Goal: Information Seeking & Learning: Learn about a topic

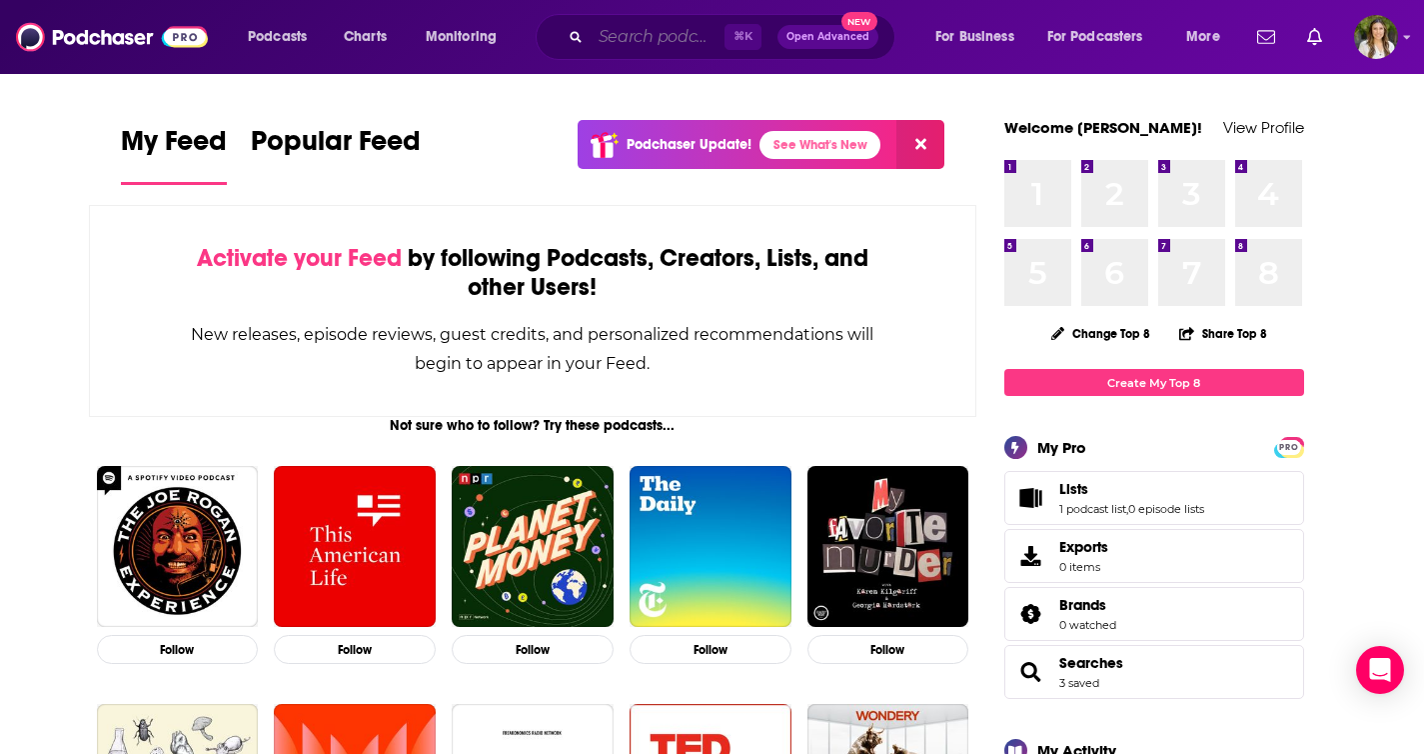
click at [621, 39] on input "Search podcasts, credits, & more..." at bounding box center [658, 37] width 134 height 32
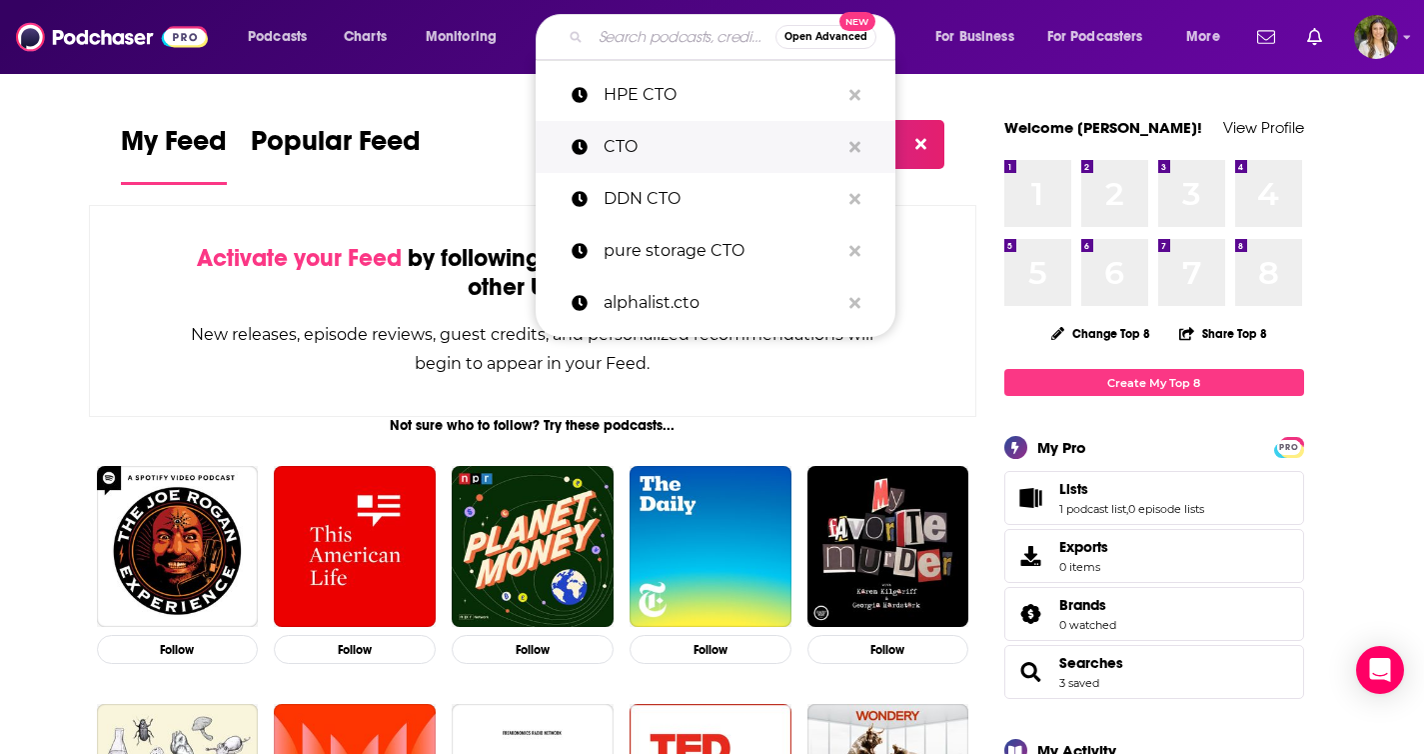
click at [638, 160] on p "CTO" at bounding box center [722, 147] width 236 height 52
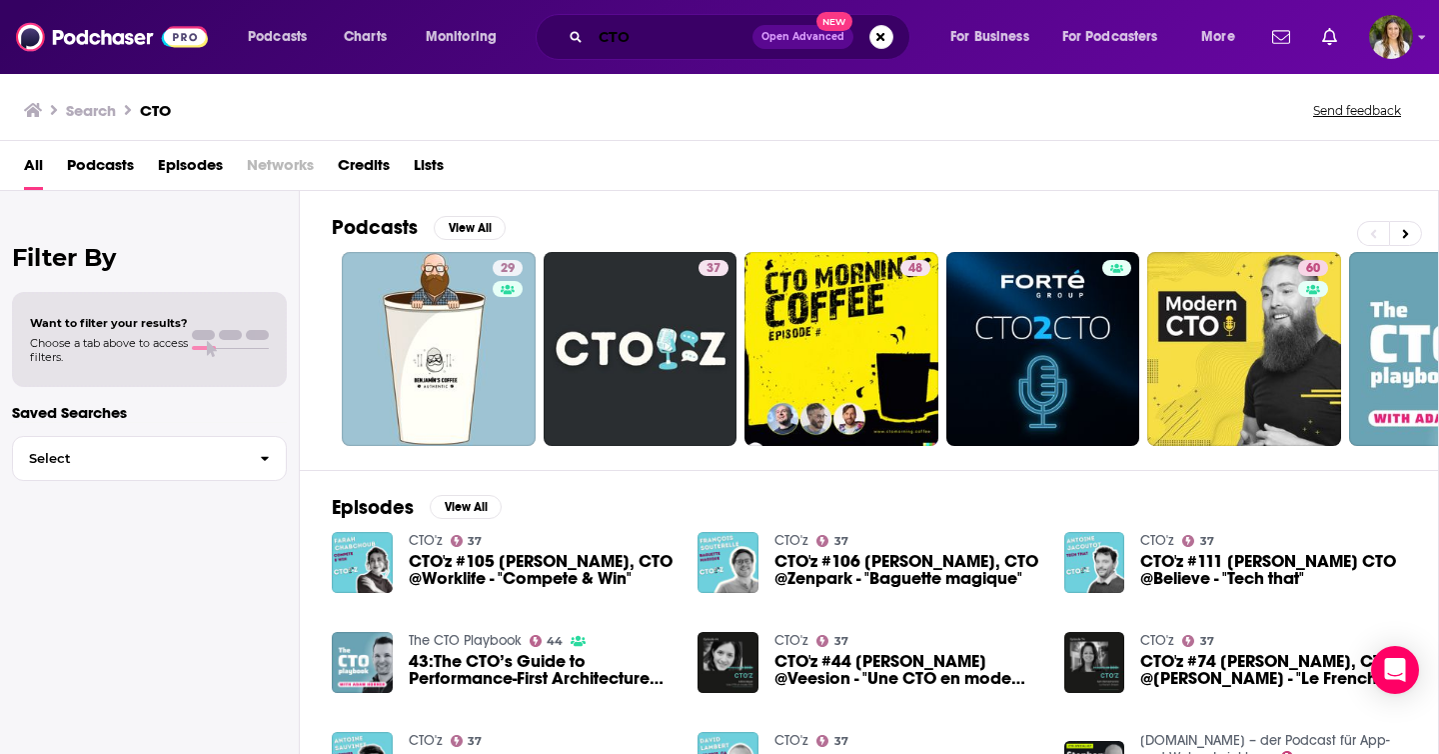
click at [645, 39] on input "CTO" at bounding box center [672, 37] width 162 height 32
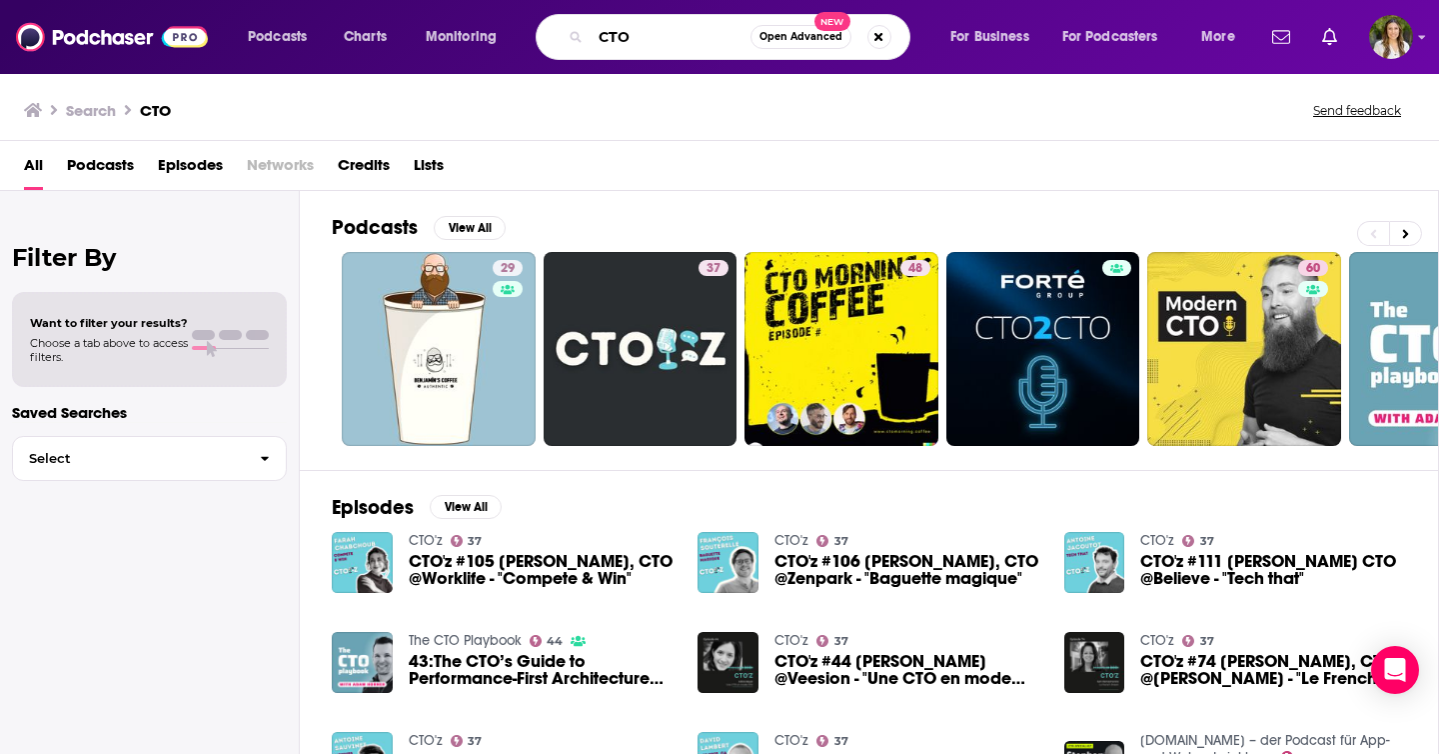
click at [611, 29] on input "CTO" at bounding box center [671, 37] width 160 height 32
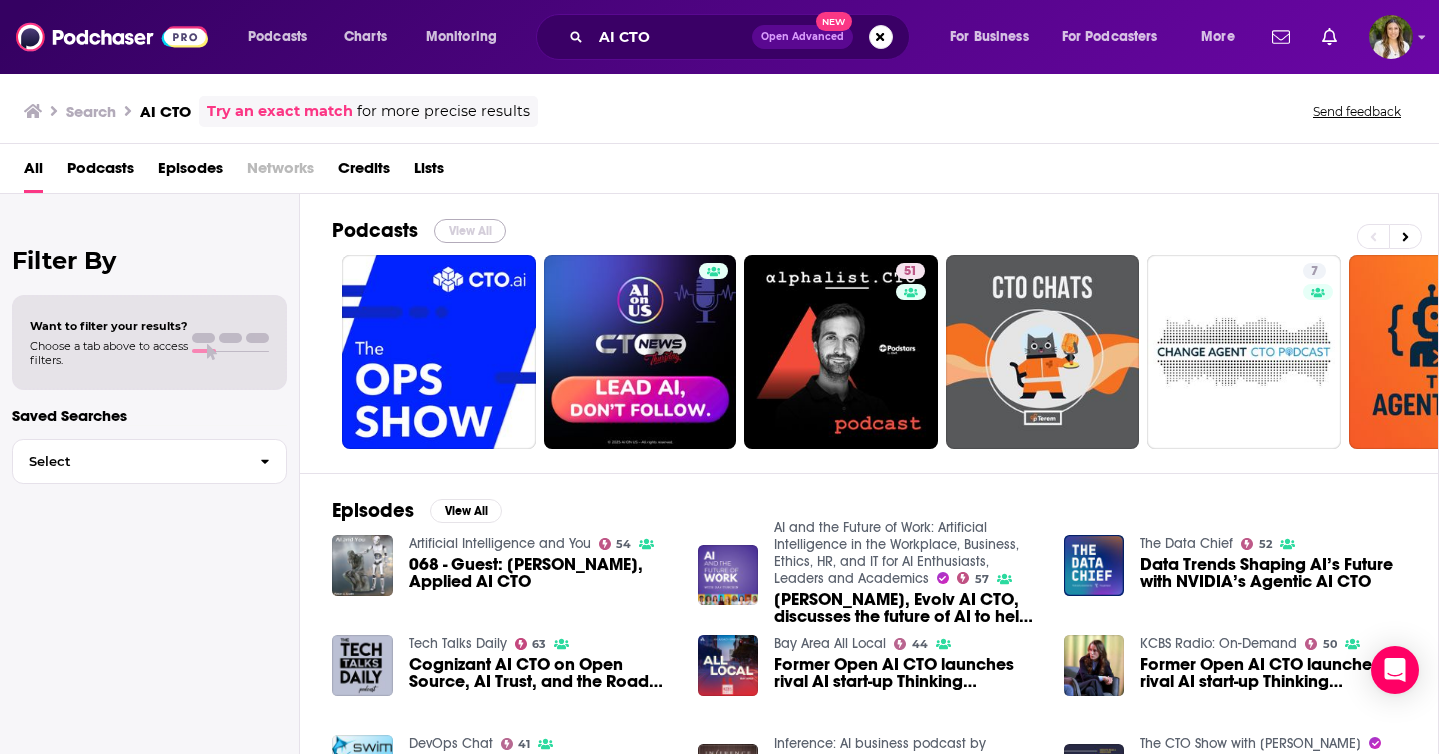
click at [467, 231] on button "View All" at bounding box center [470, 231] width 72 height 24
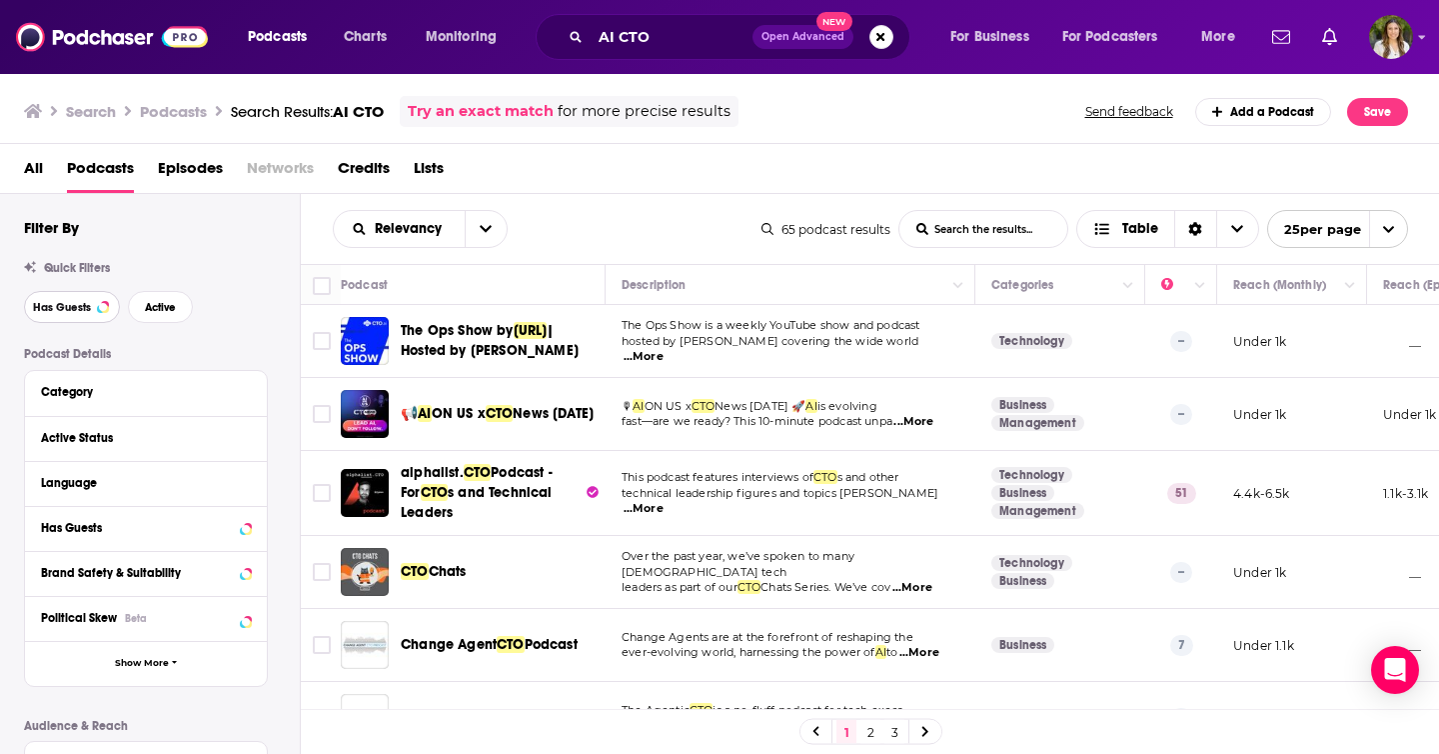
click at [80, 311] on span "Has Guests" at bounding box center [62, 307] width 58 height 11
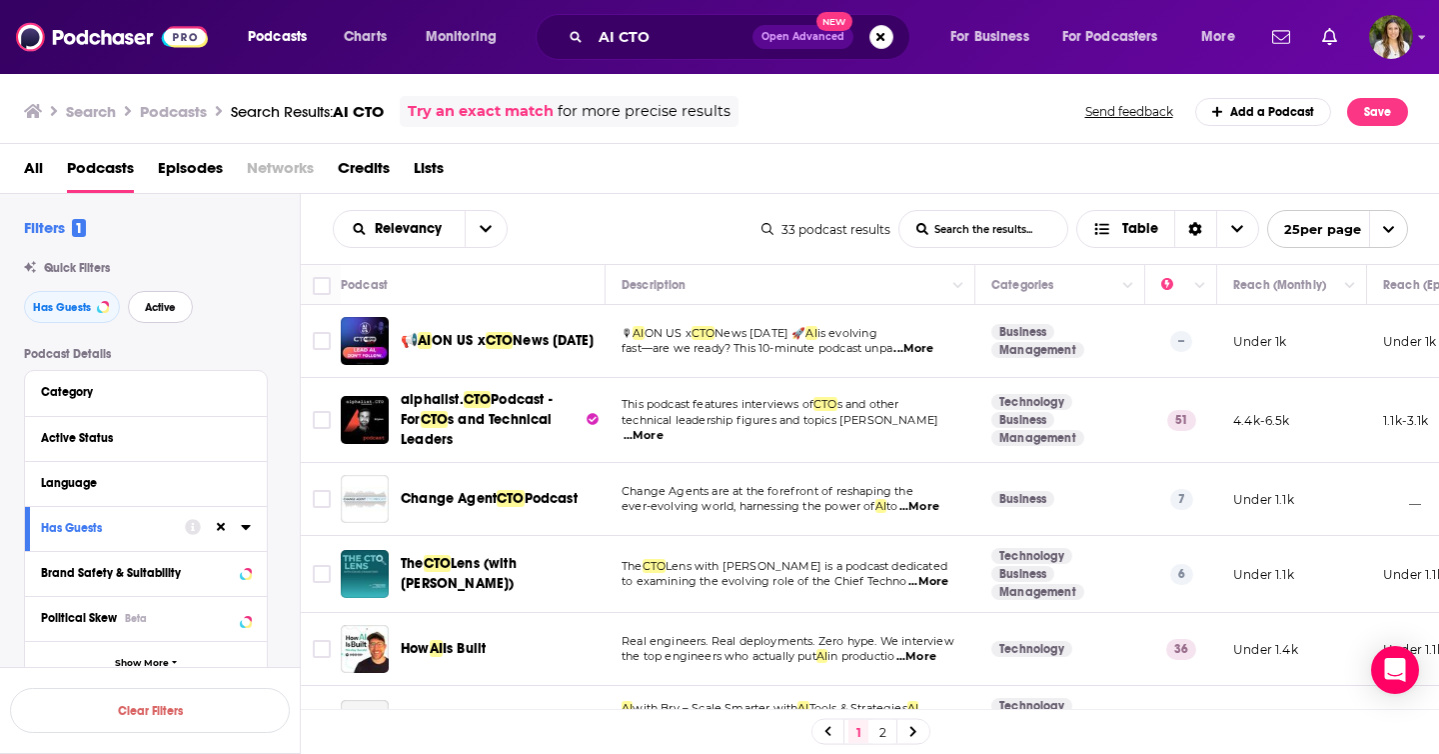
click at [147, 311] on span "Active" at bounding box center [160, 307] width 31 height 11
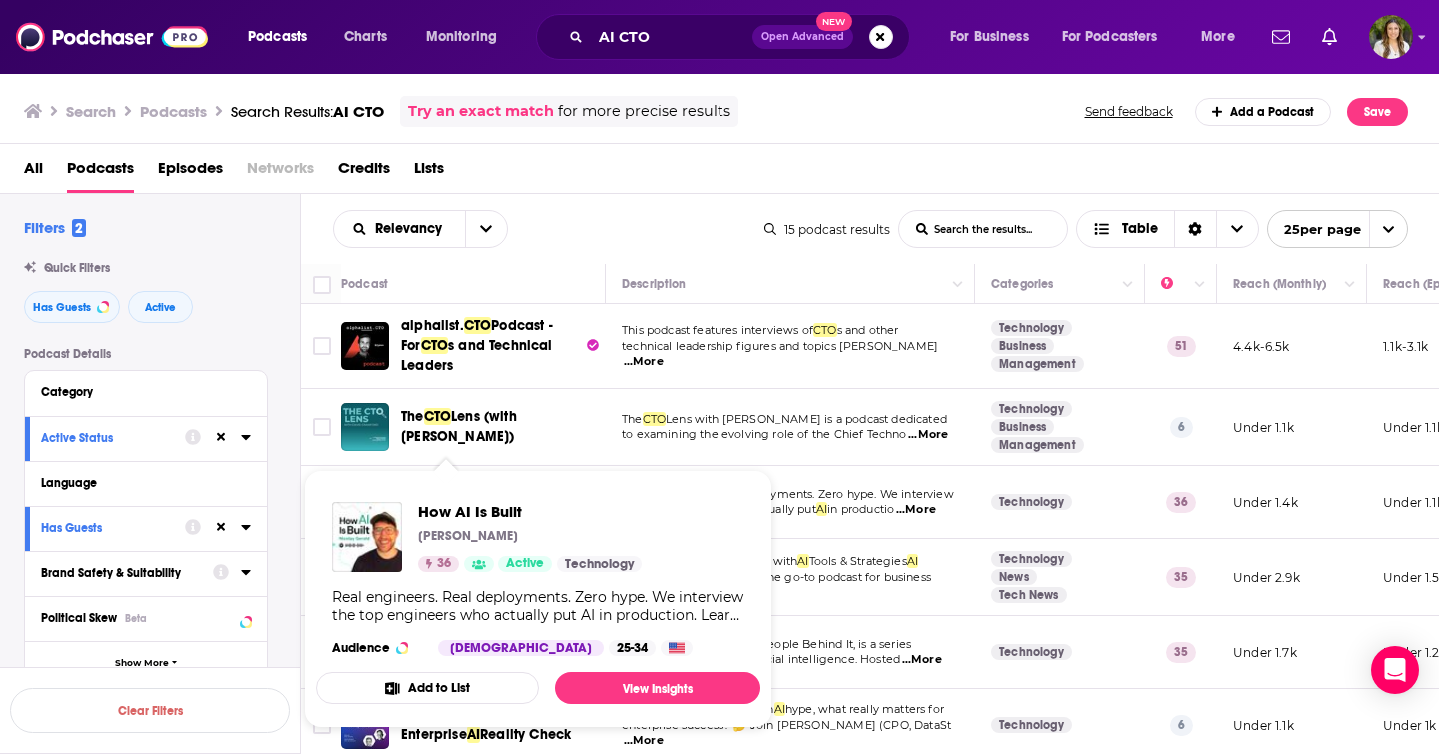
click at [665, 215] on div "Relevancy List Search Input Search the results... Table" at bounding box center [549, 229] width 432 height 38
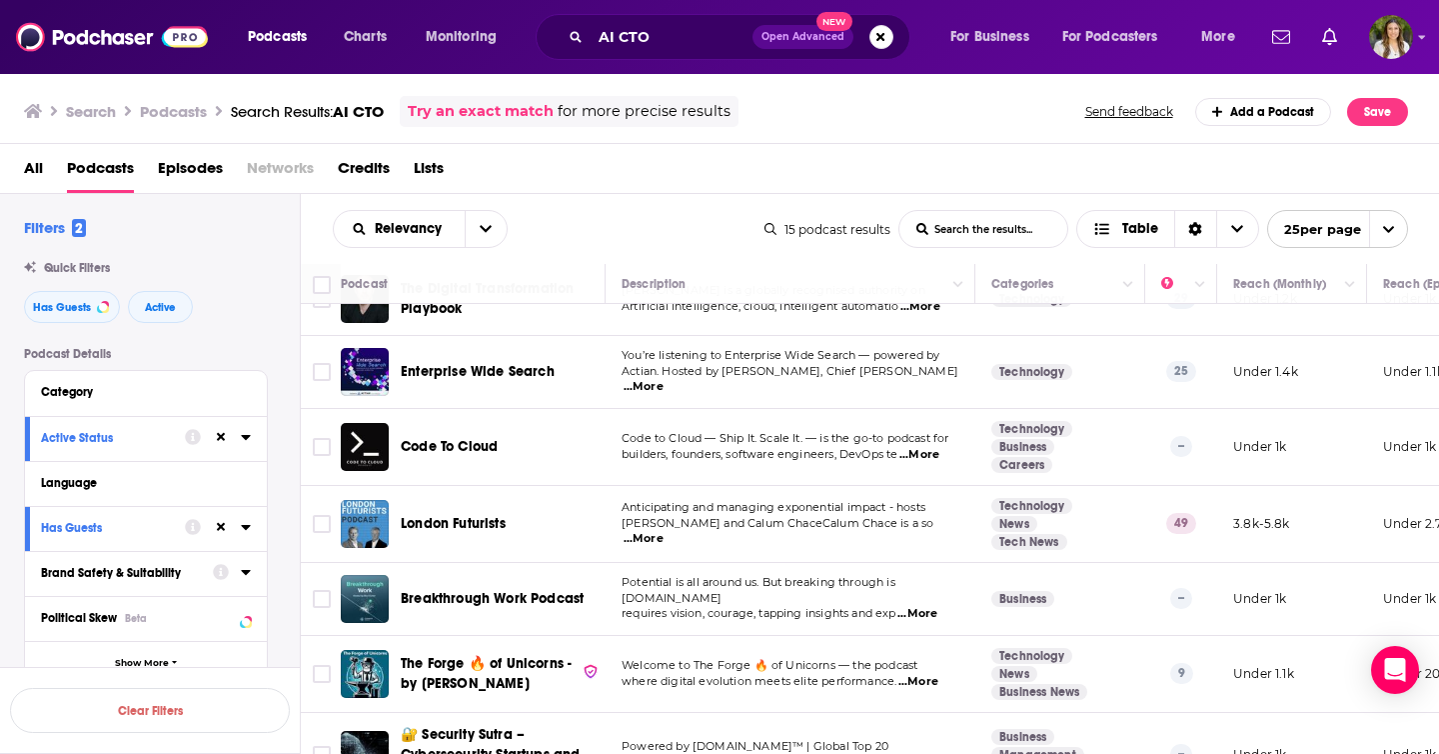
scroll to position [716, 0]
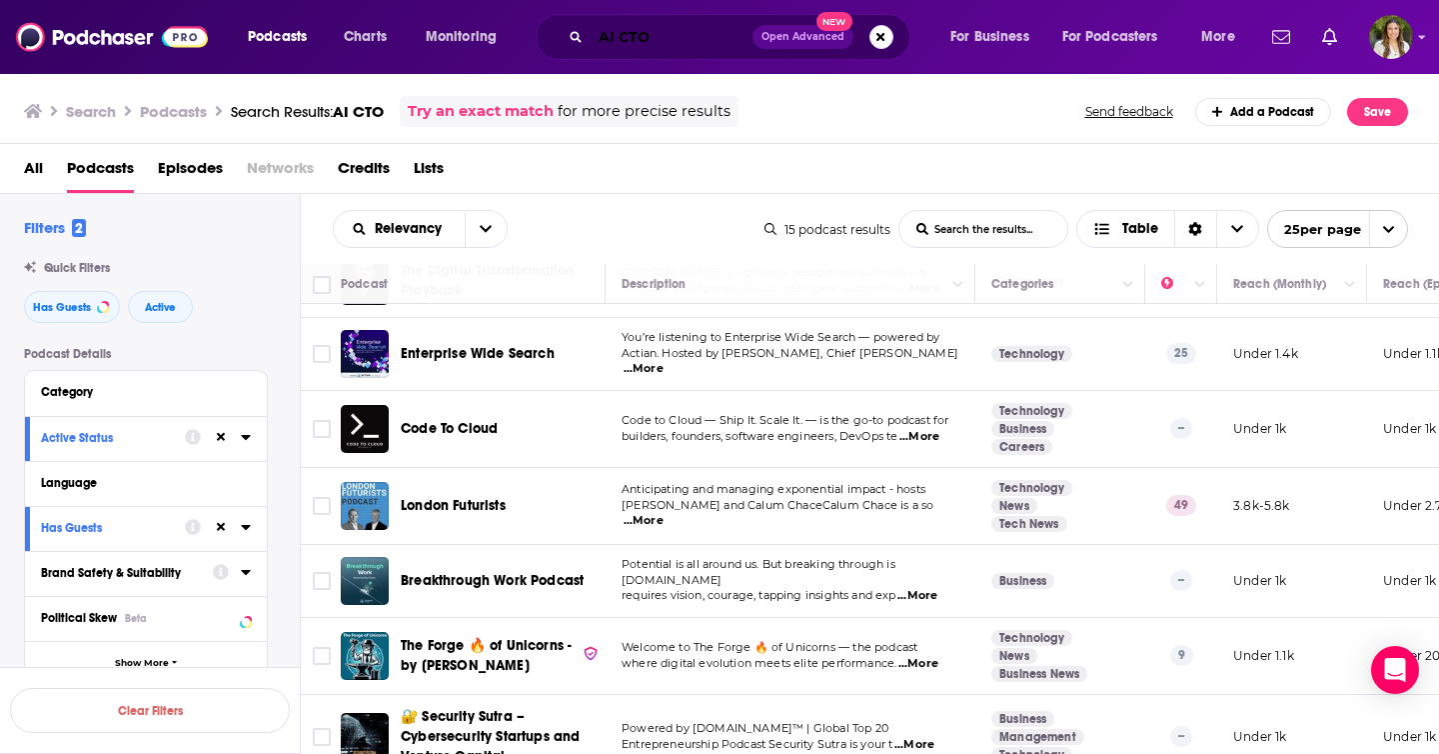
click at [605, 36] on input "AI CTO" at bounding box center [672, 37] width 162 height 32
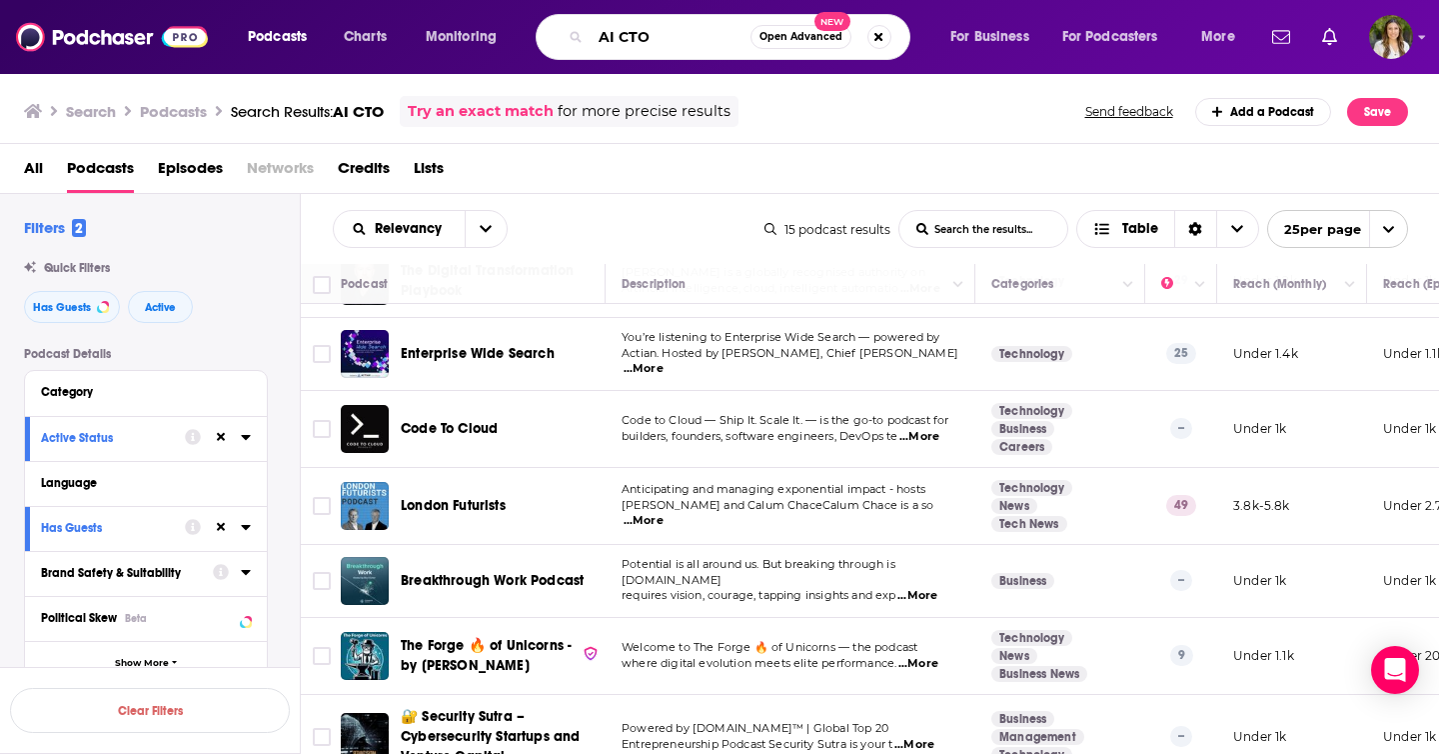
click at [605, 36] on input "AI CTO" at bounding box center [671, 37] width 160 height 32
paste input "Qlik"
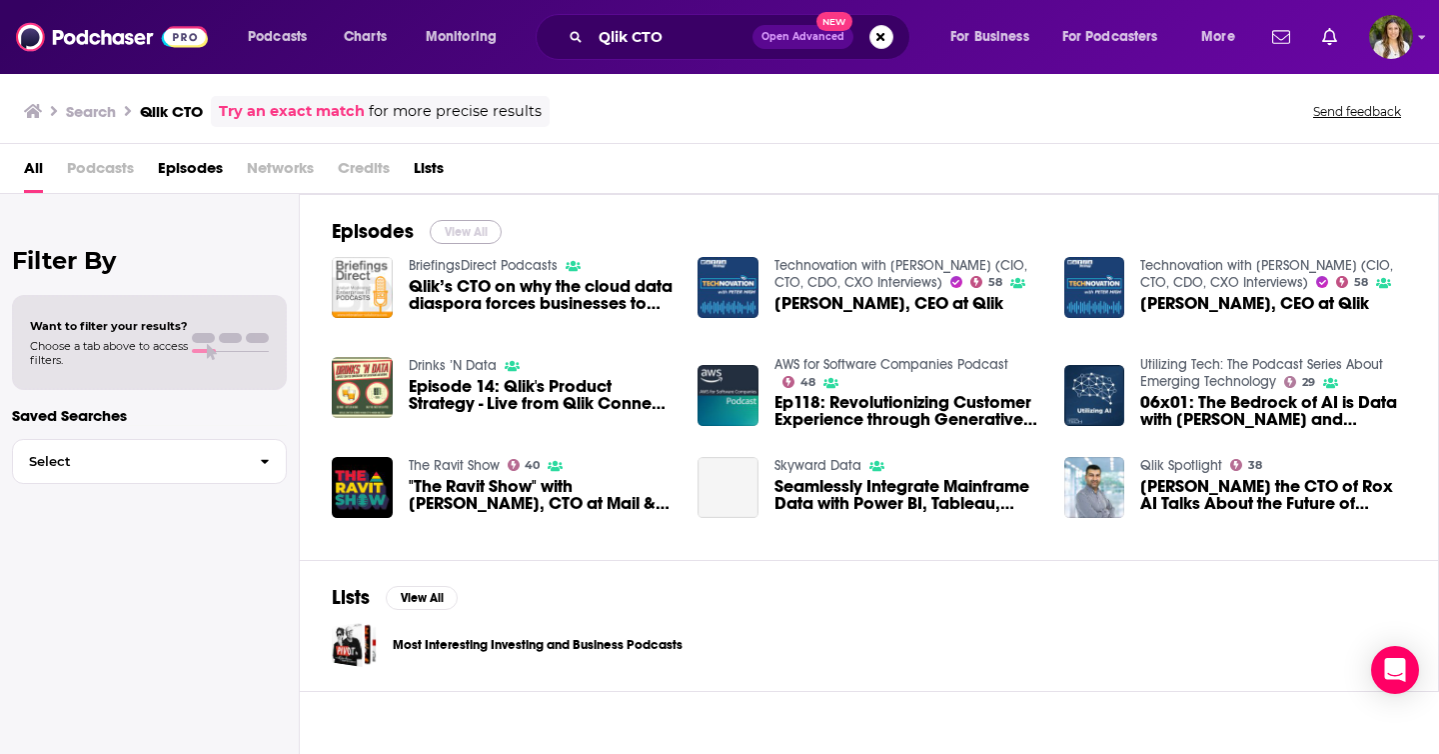
click at [473, 232] on button "View All" at bounding box center [466, 232] width 72 height 24
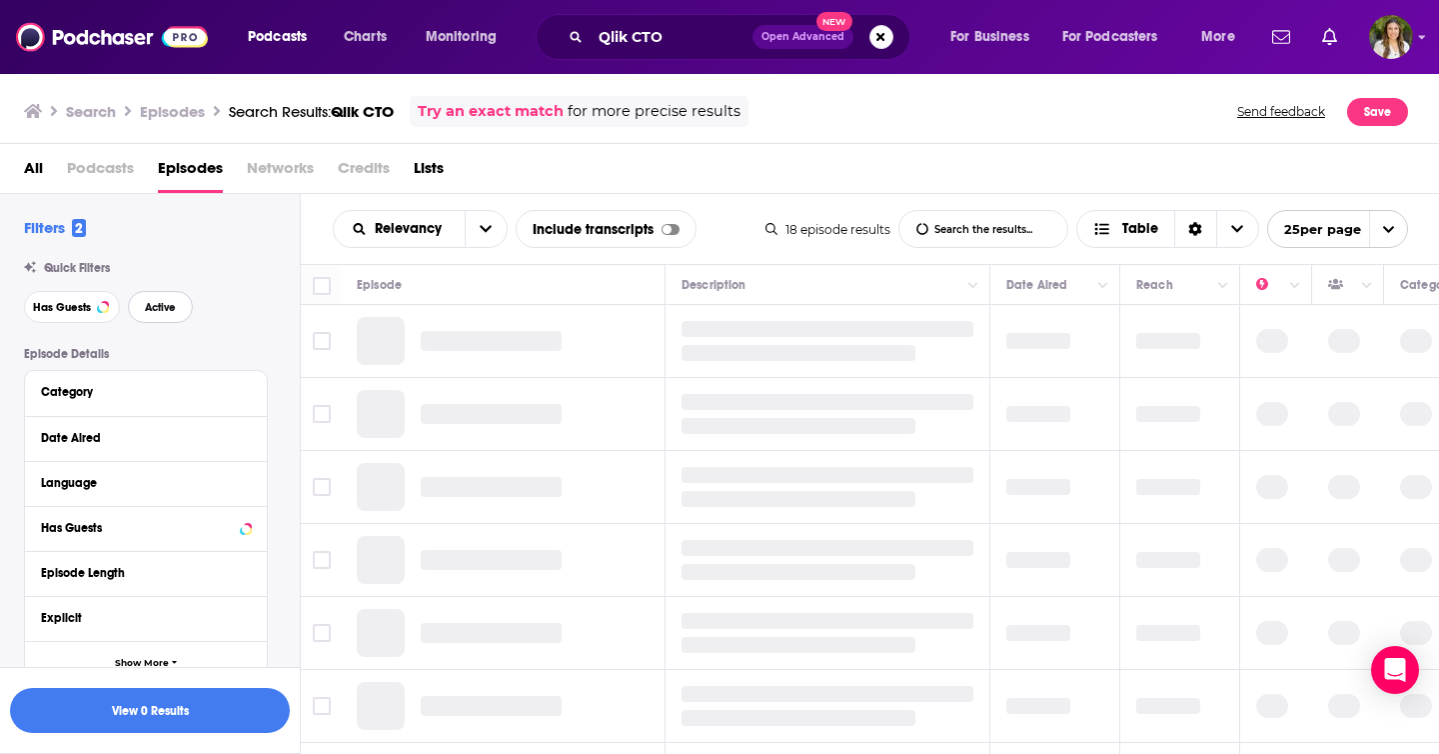
click at [174, 311] on span "Active" at bounding box center [160, 307] width 31 height 11
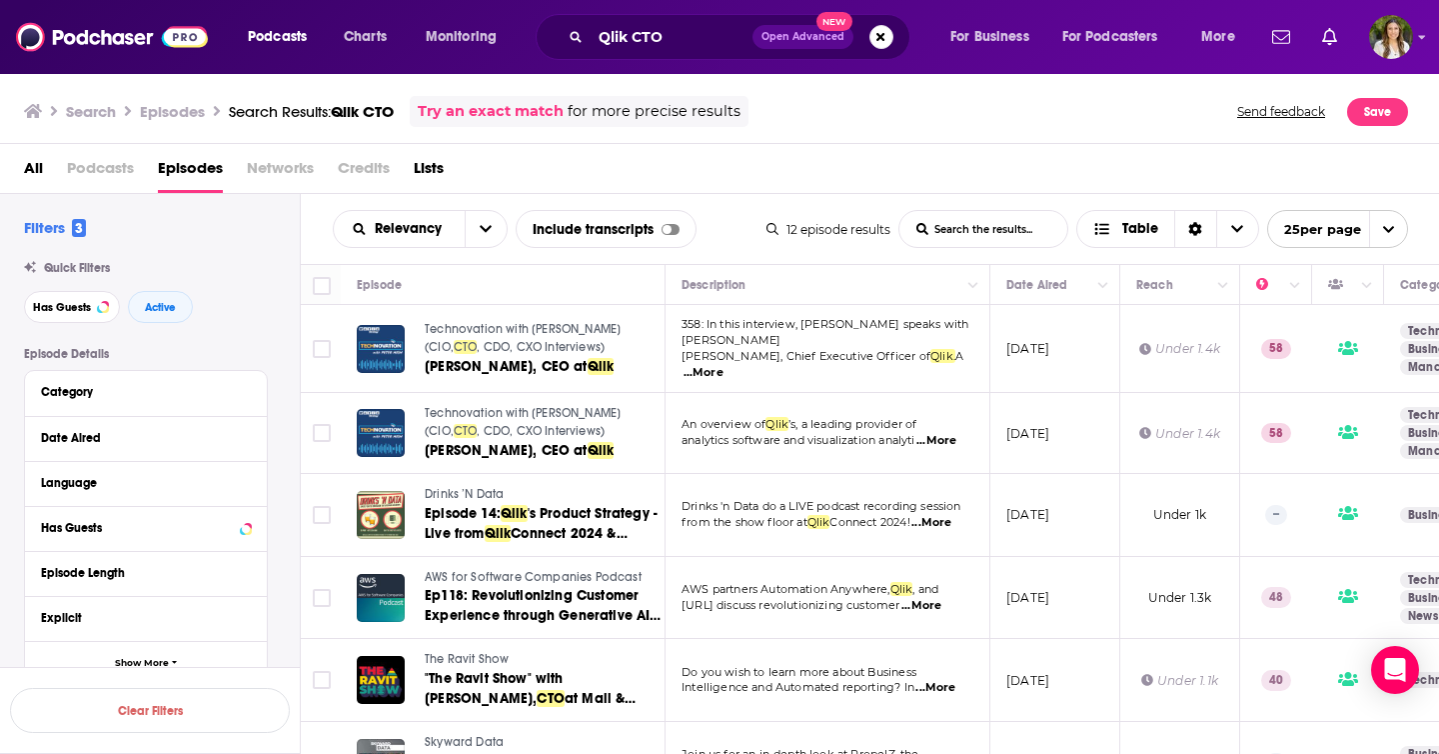
click at [1061, 162] on div "All Podcasts Episodes Networks Credits Lists" at bounding box center [724, 172] width 1400 height 41
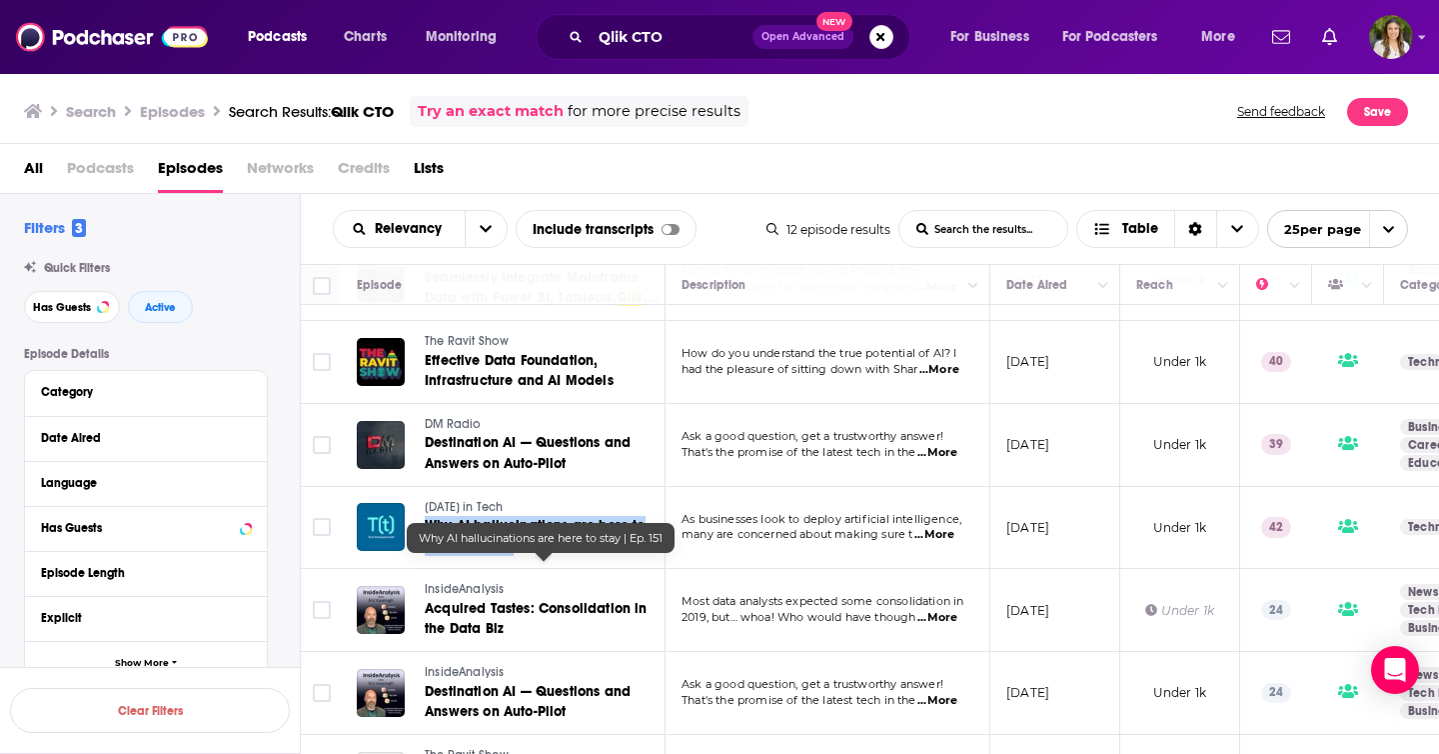
scroll to position [549, 0]
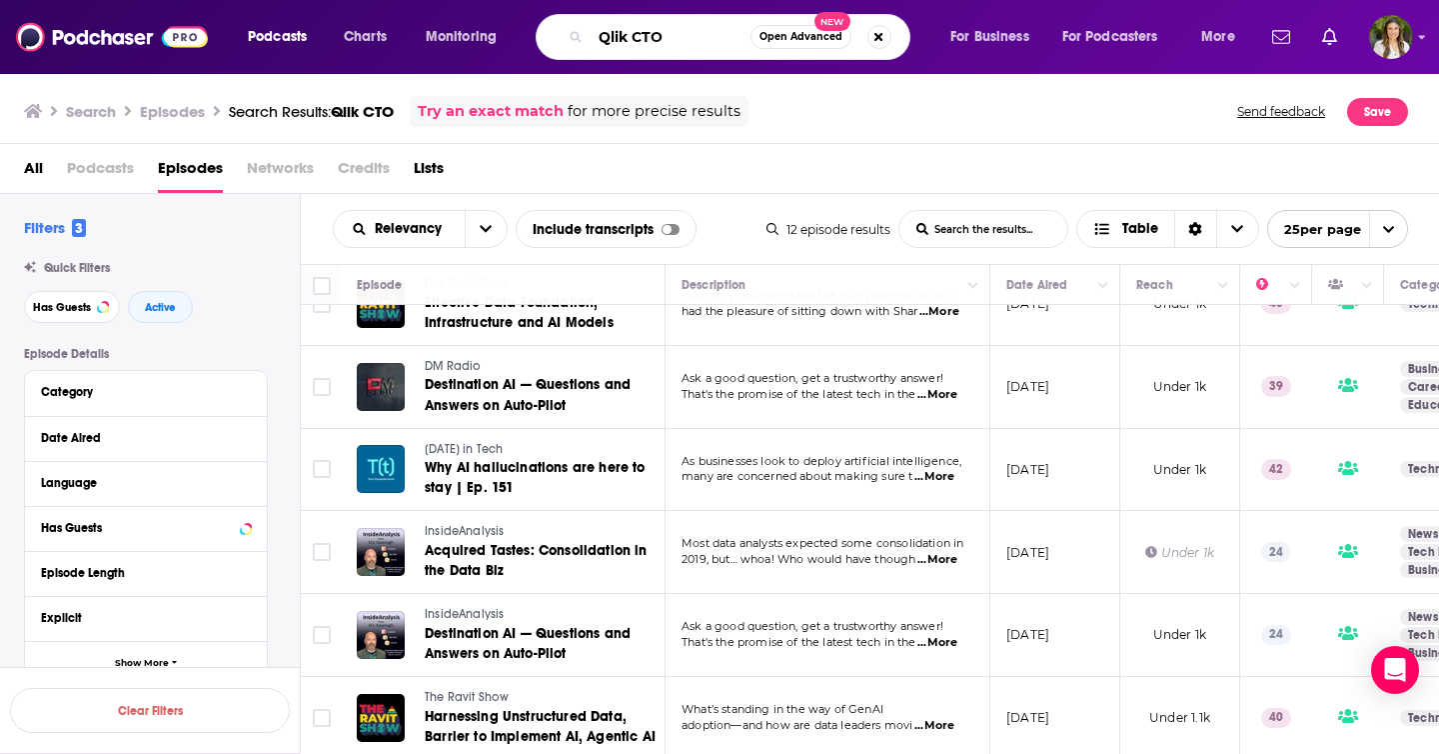
click at [612, 38] on input "Qlik CTO" at bounding box center [671, 37] width 160 height 32
paste input "Hasura"
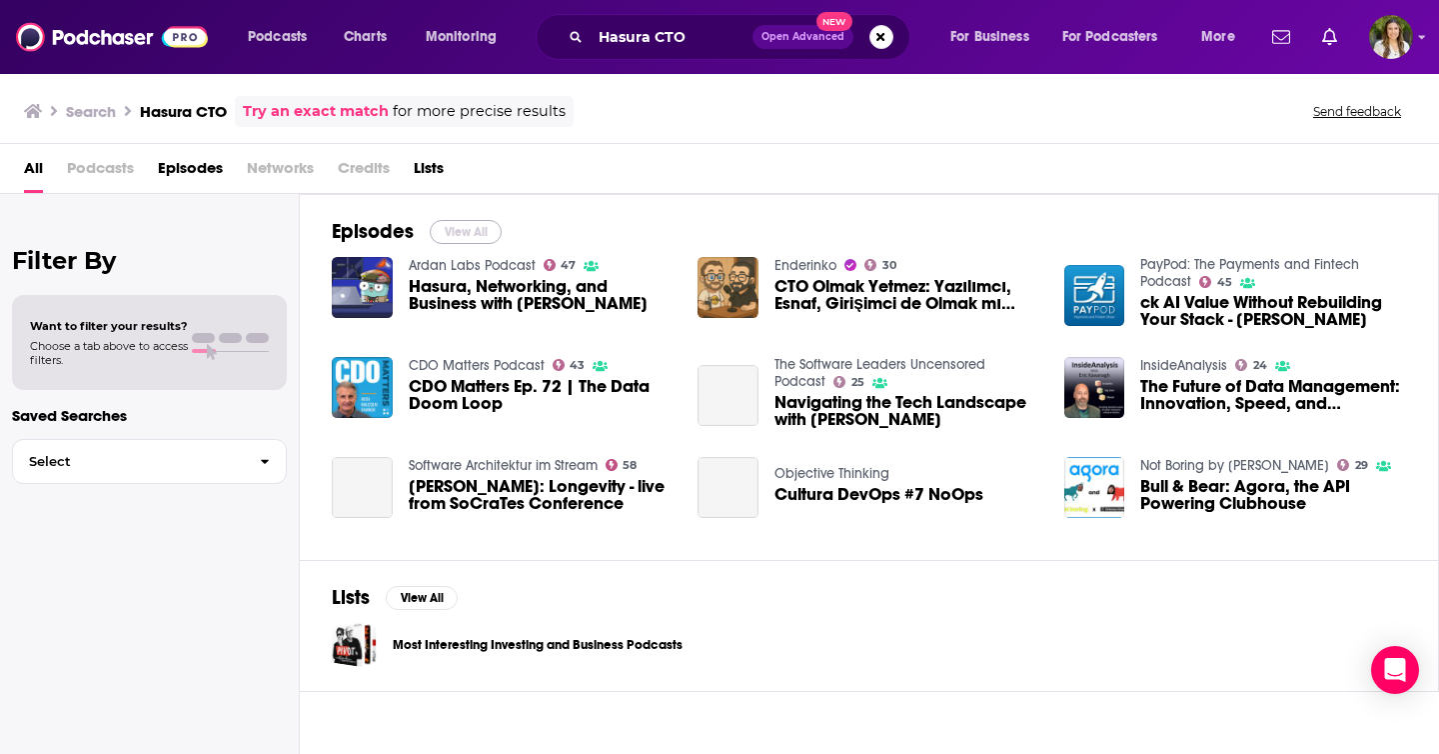
click at [451, 238] on button "View All" at bounding box center [466, 232] width 72 height 24
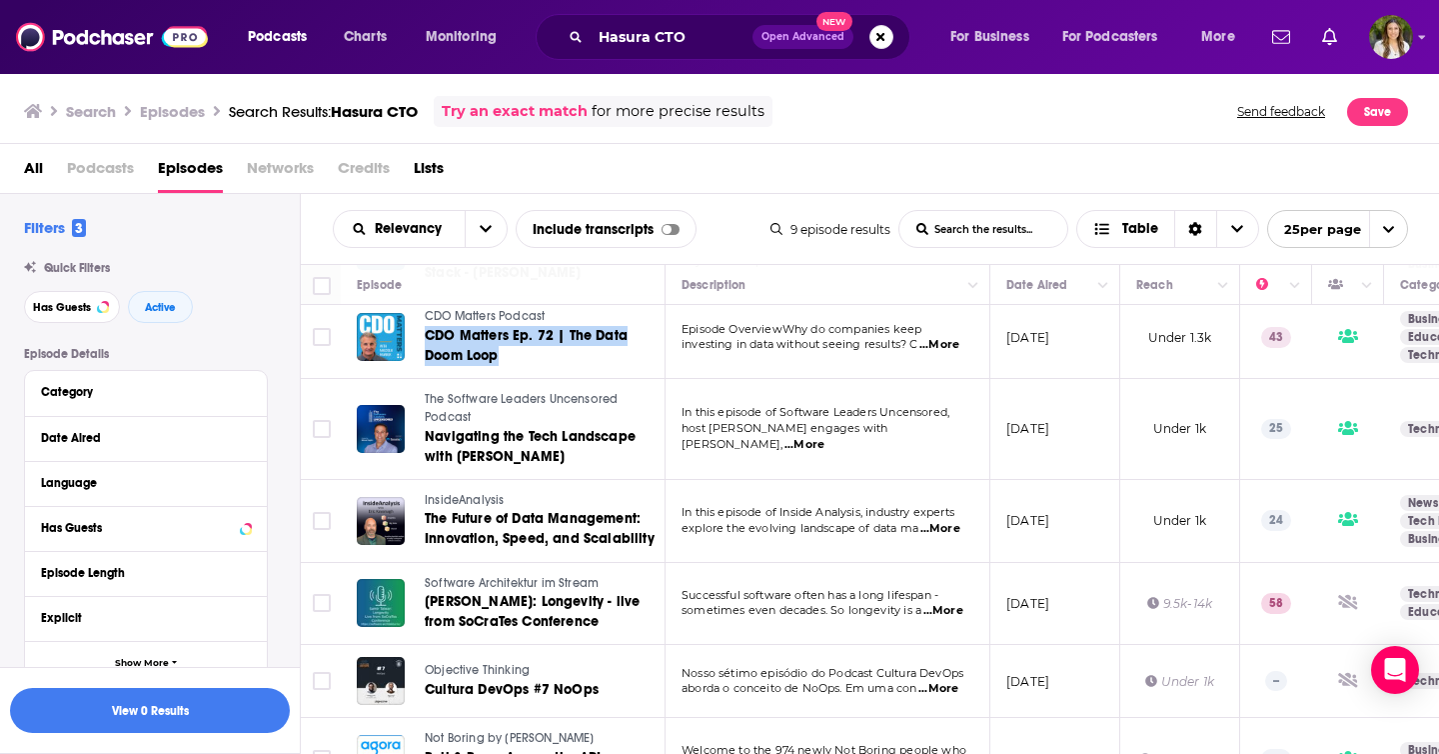
scroll to position [331, 0]
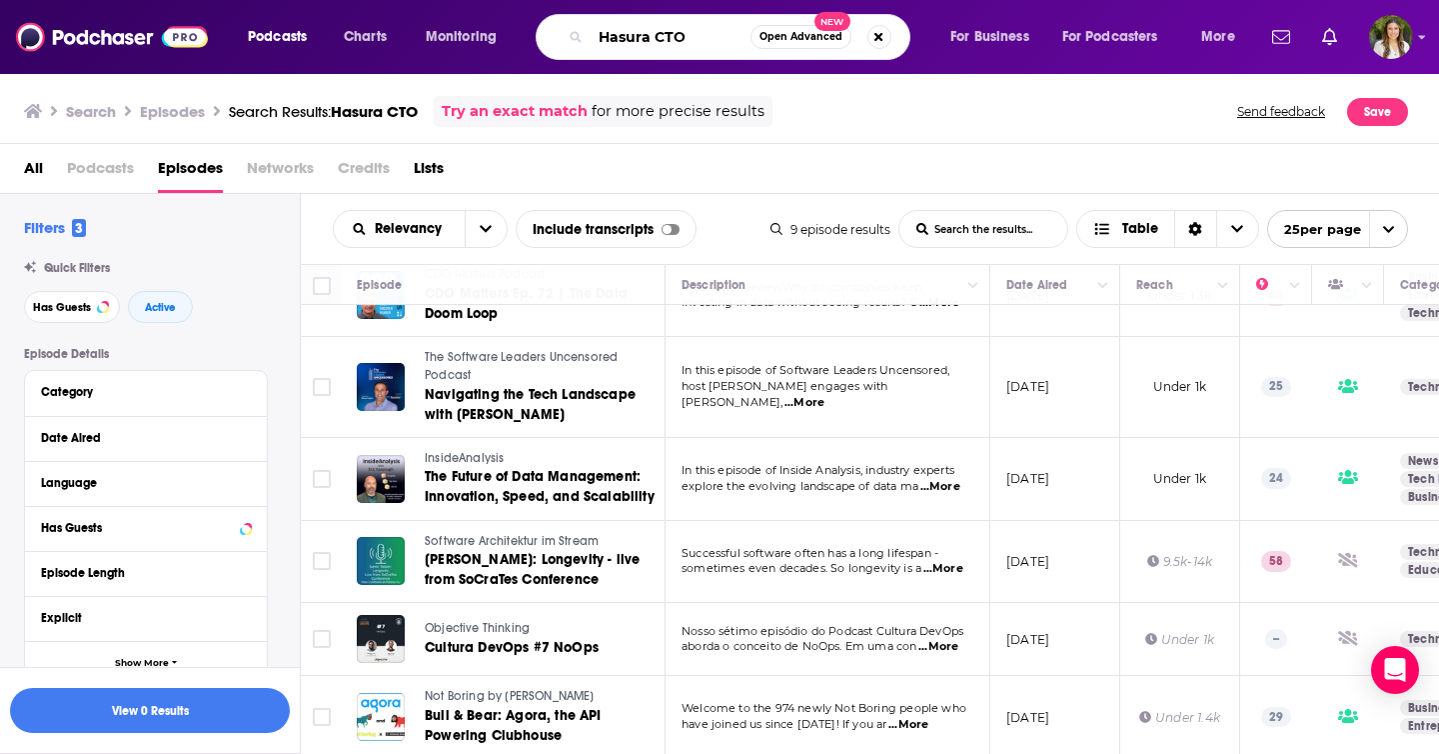
click at [600, 42] on input "Hasura CTO" at bounding box center [671, 37] width 160 height 32
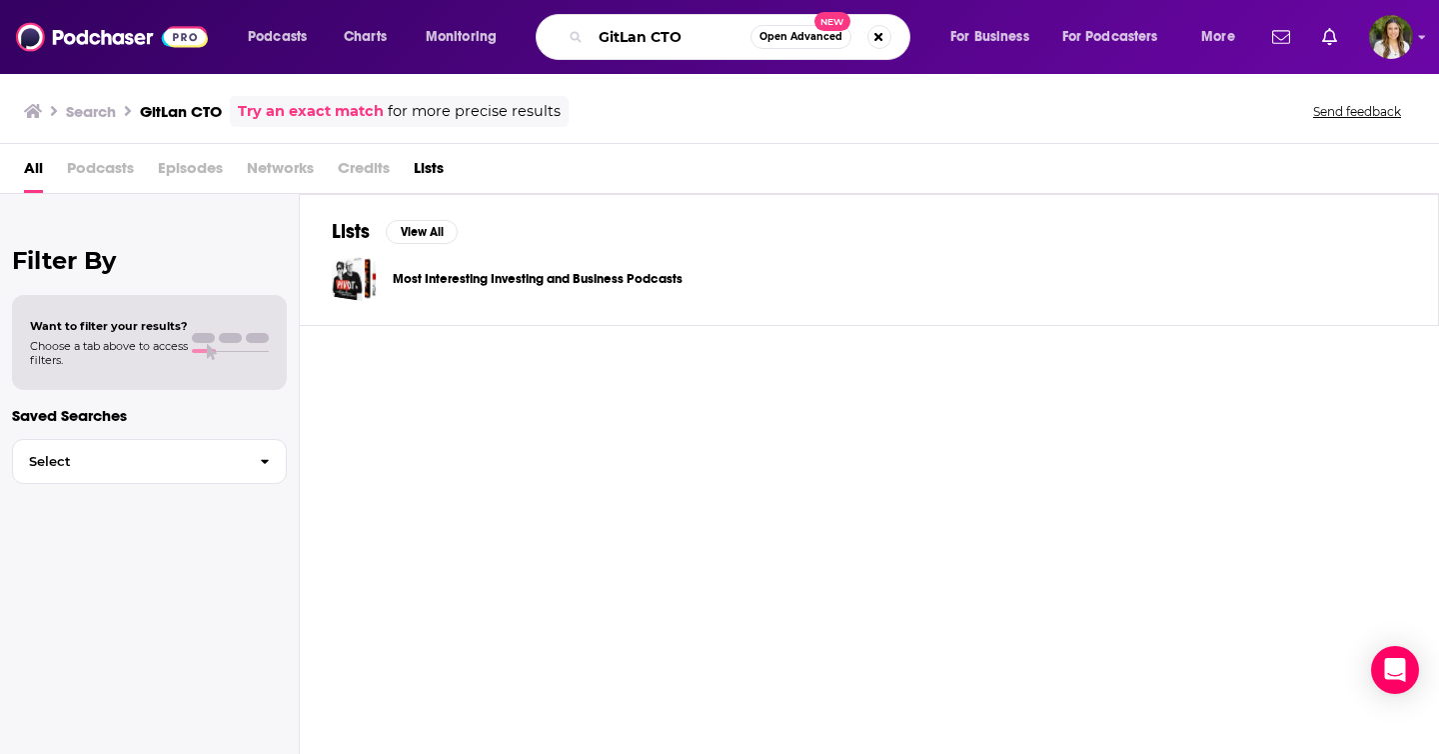
click at [630, 37] on input "GitLan CTO" at bounding box center [671, 37] width 160 height 32
type input "GitLab CTO"
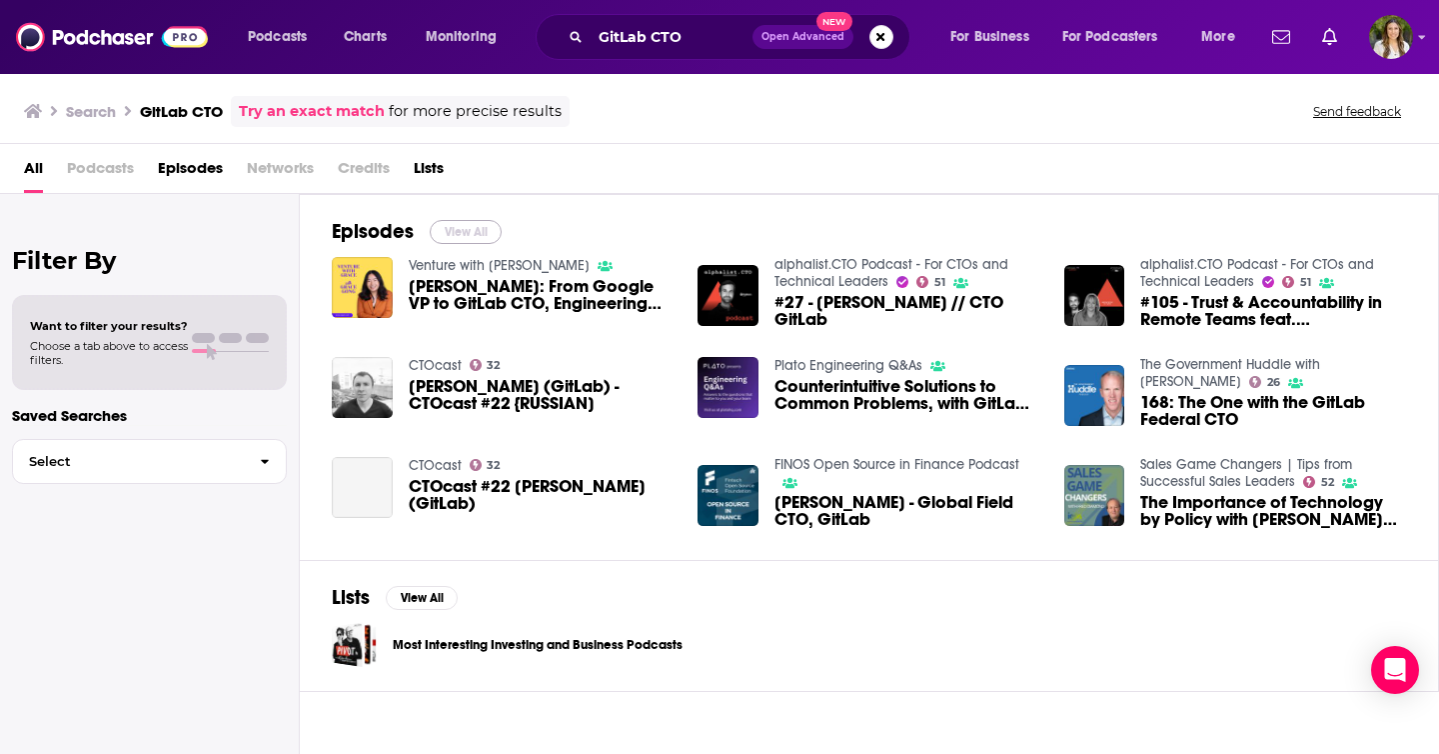
click at [460, 223] on button "View All" at bounding box center [466, 232] width 72 height 24
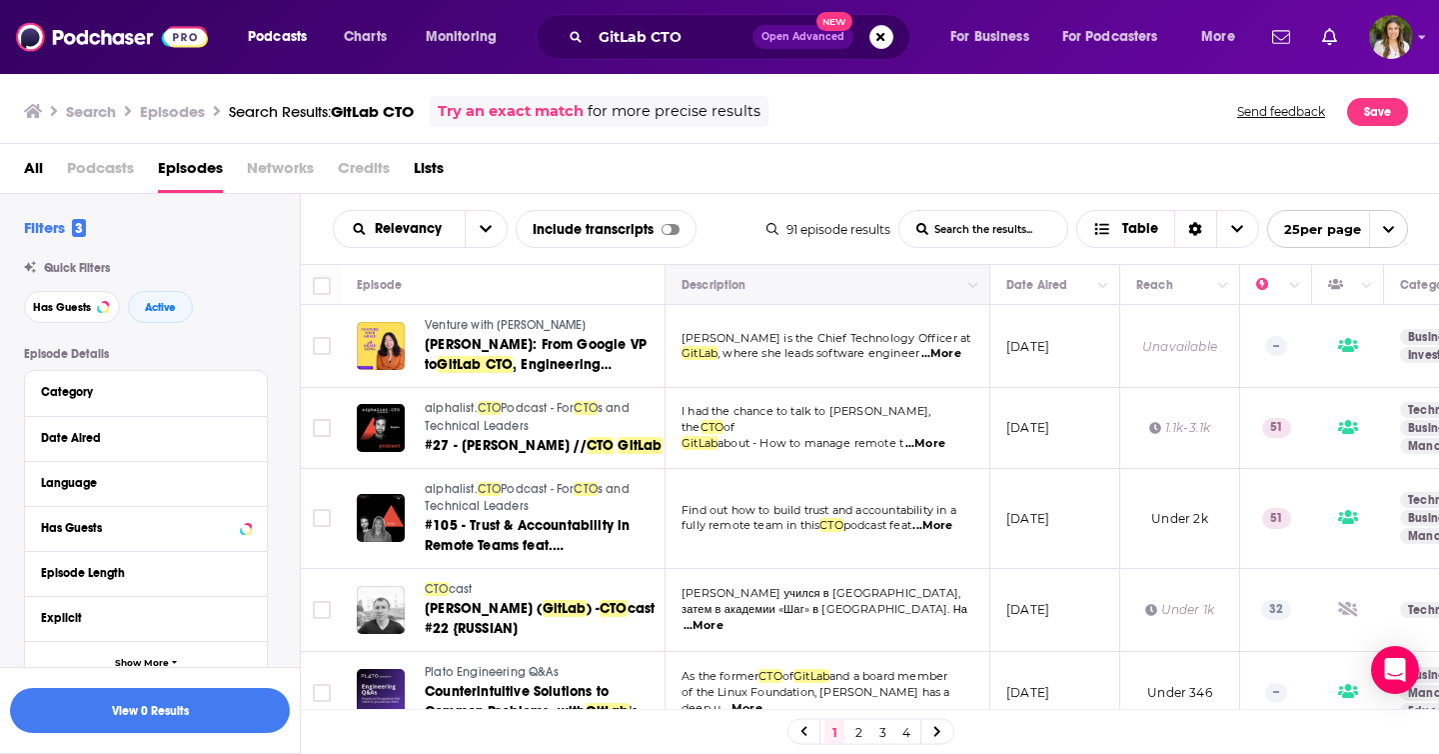
drag, startPoint x: 664, startPoint y: 273, endPoint x: 697, endPoint y: 271, distance: 33.0
click at [698, 271] on tr "Episode Description Date Aired Reach Categories Hosts Episode Guests Length" at bounding box center [1222, 285] width 1842 height 40
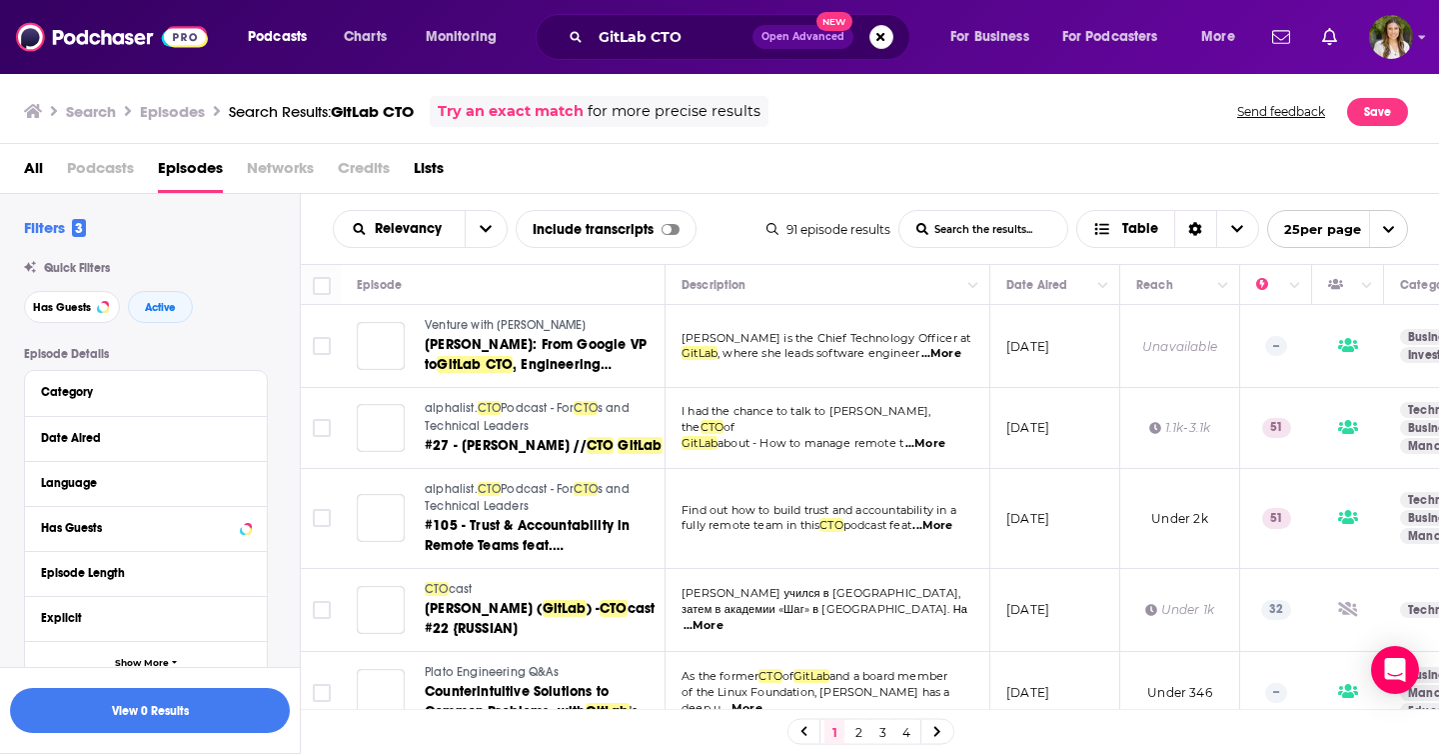
drag, startPoint x: 687, startPoint y: 281, endPoint x: 635, endPoint y: 280, distance: 52.0
click at [635, 280] on tr "Episode Description Date Aired Reach Categories Hosts Episode Guests Length" at bounding box center [1222, 285] width 1842 height 40
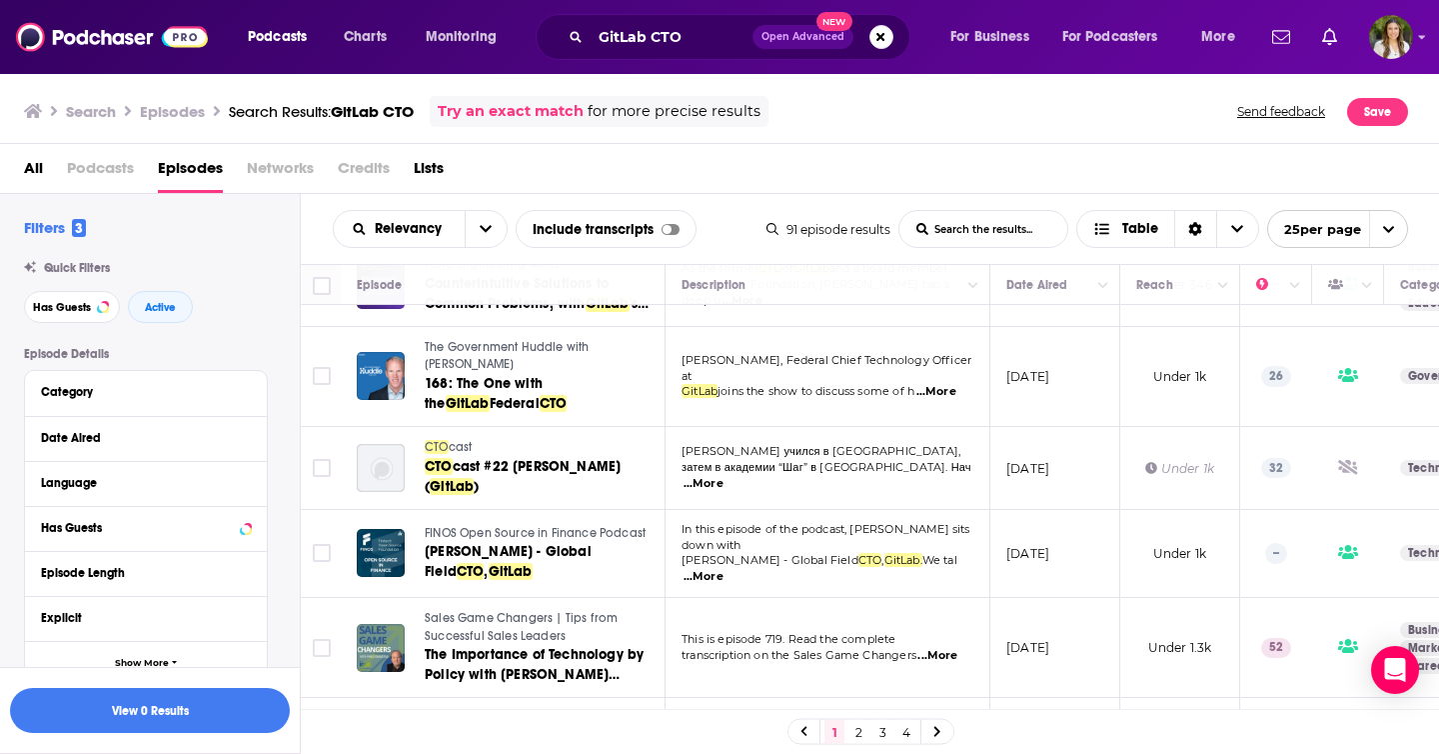
scroll to position [412, 0]
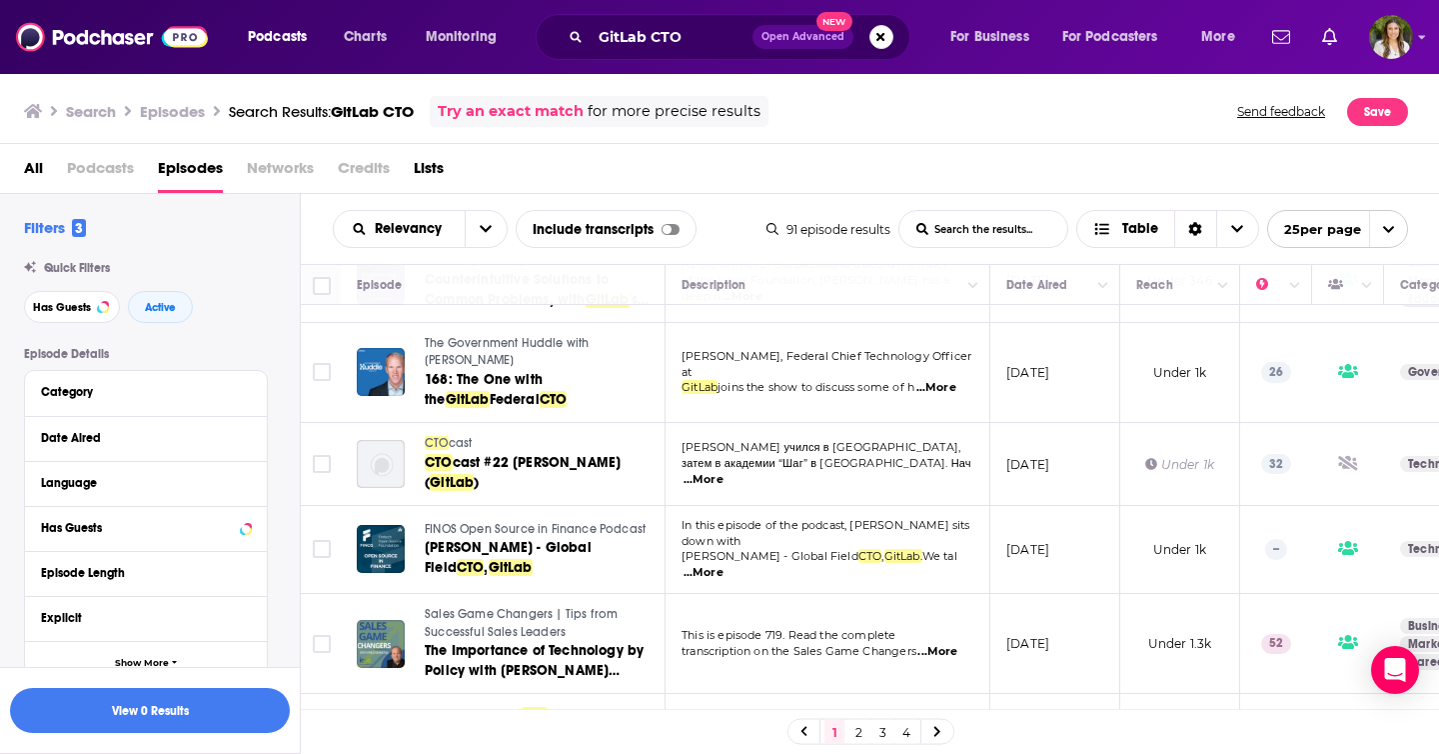
click at [942, 165] on div "All Podcasts Episodes Networks Credits Lists" at bounding box center [724, 172] width 1400 height 41
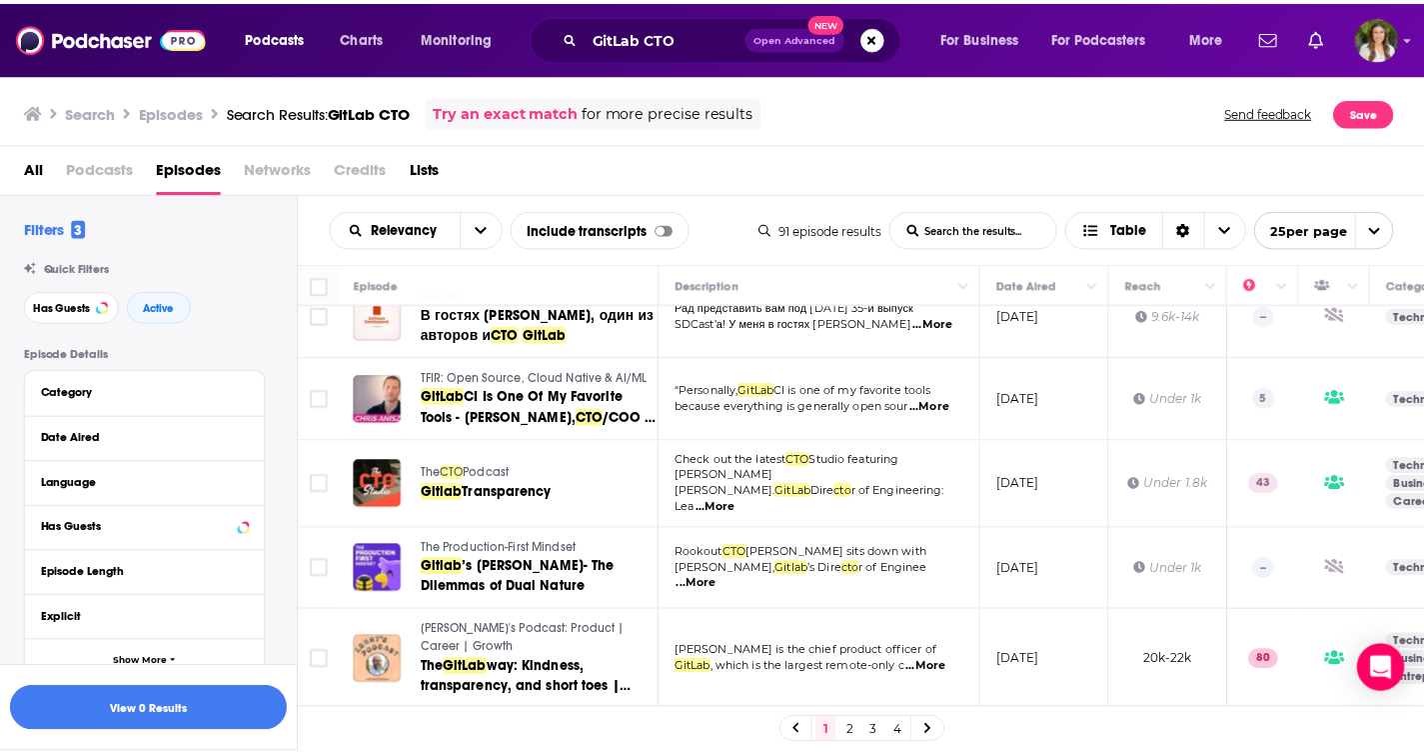
scroll to position [940, 0]
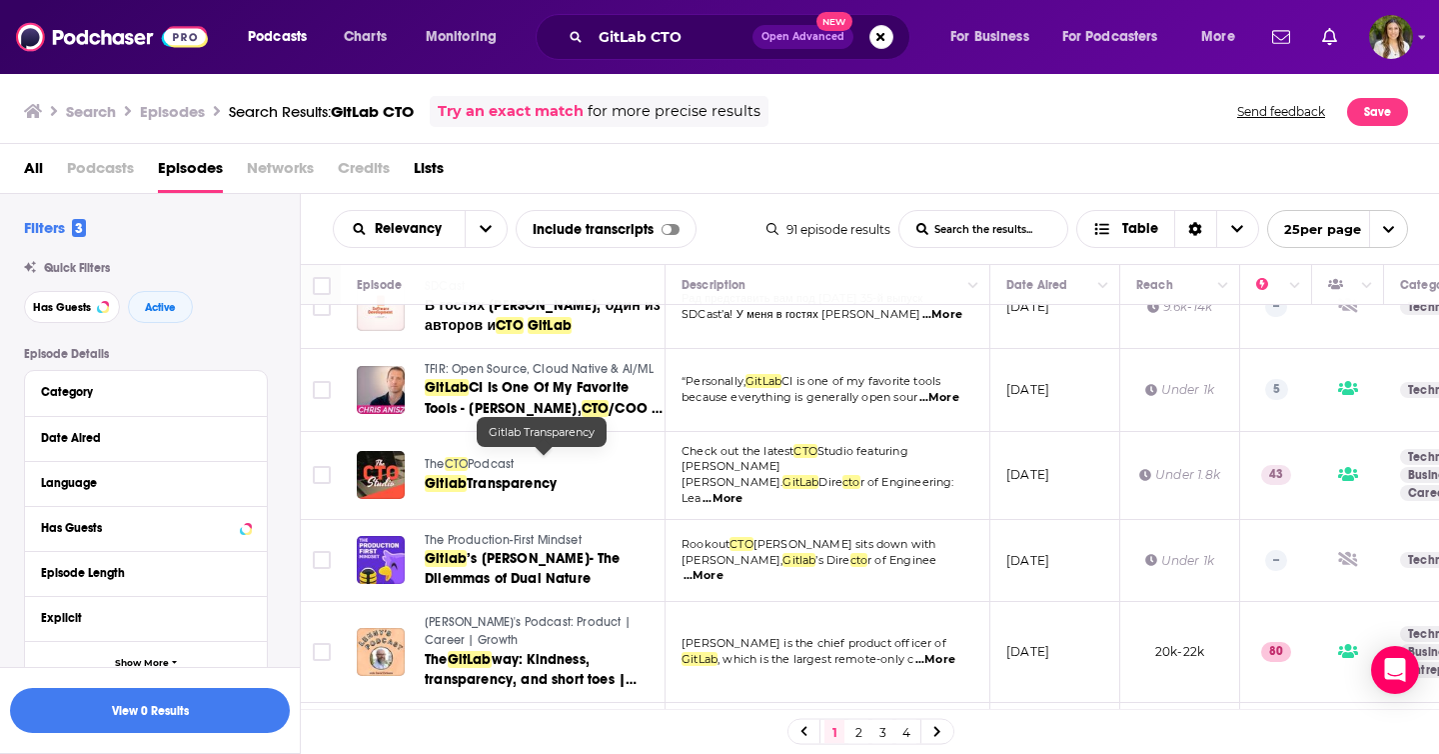
click at [512, 475] on span "Transparency" at bounding box center [512, 483] width 90 height 17
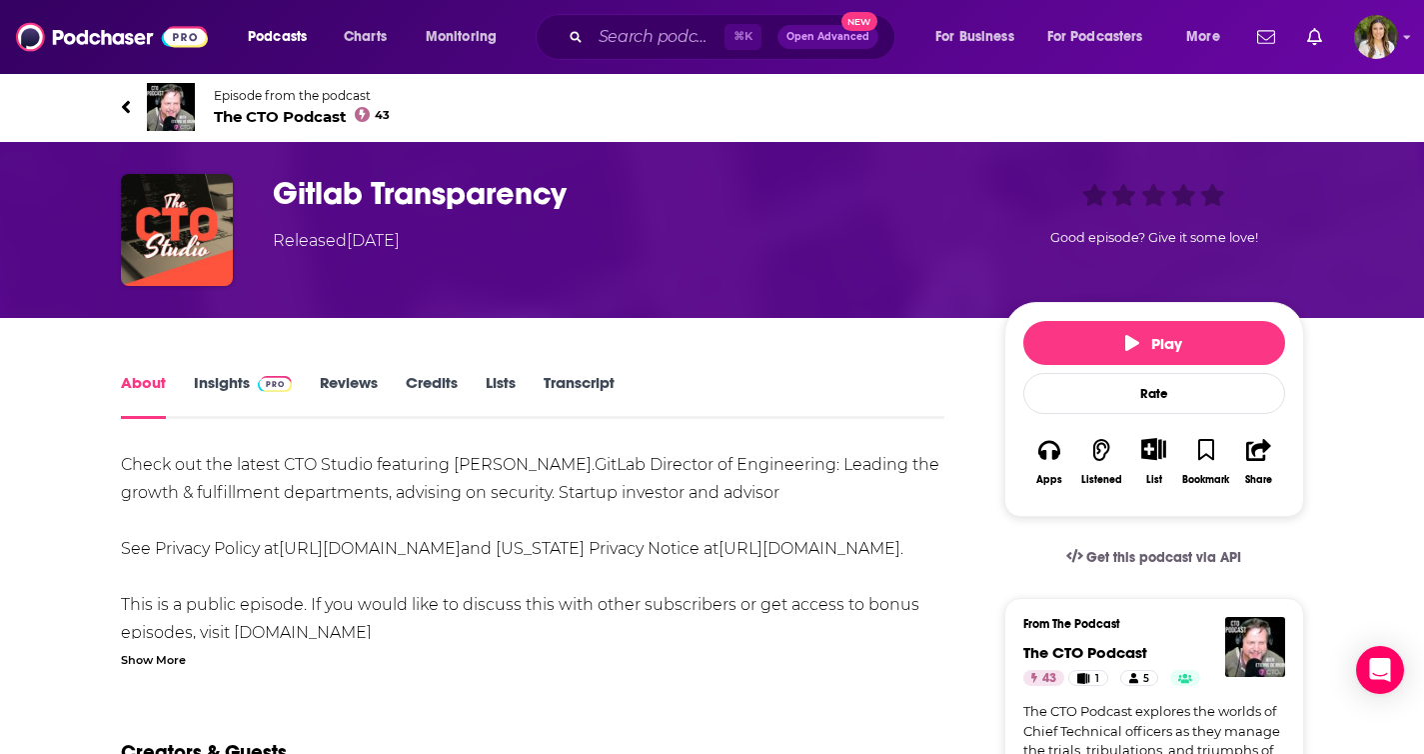
click at [267, 107] on span "The CTO Podcast 43" at bounding box center [302, 116] width 177 height 19
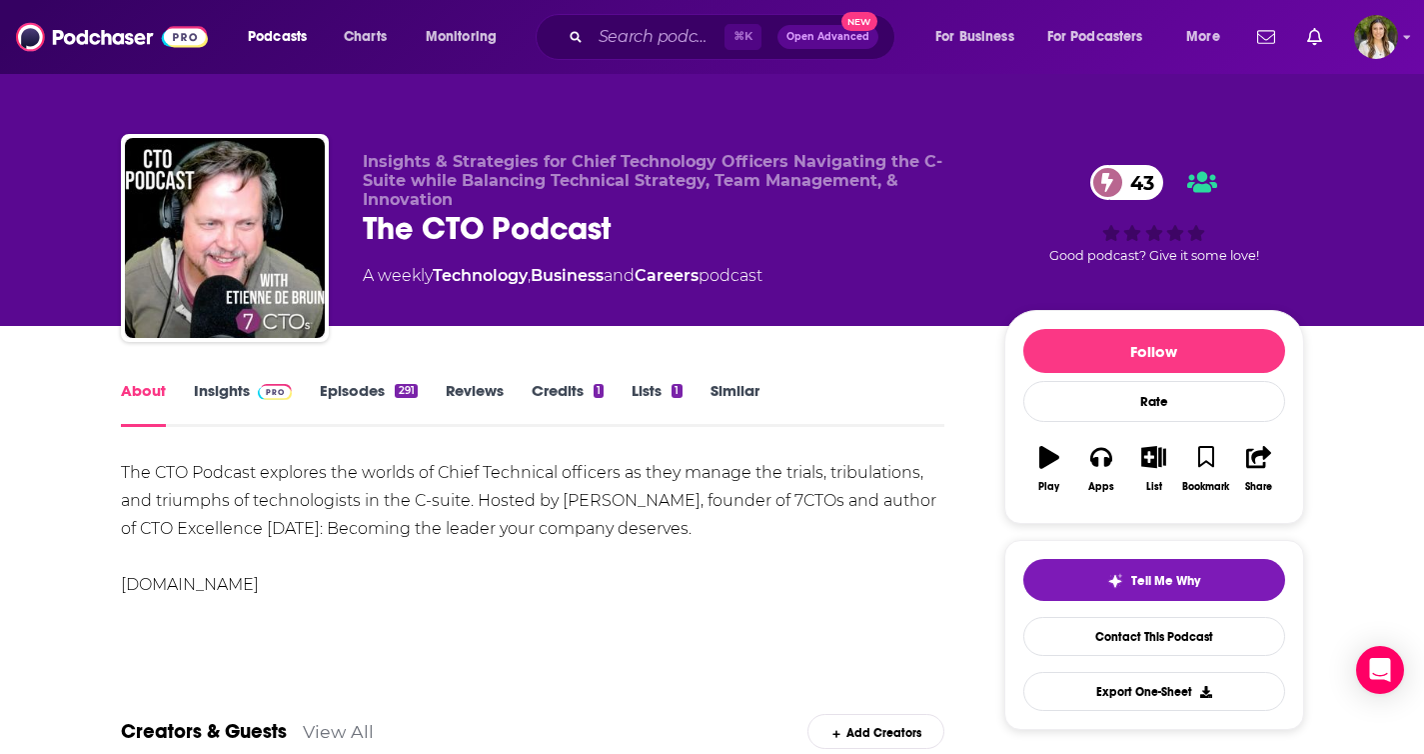
click at [379, 392] on link "Episodes 291" at bounding box center [368, 404] width 97 height 46
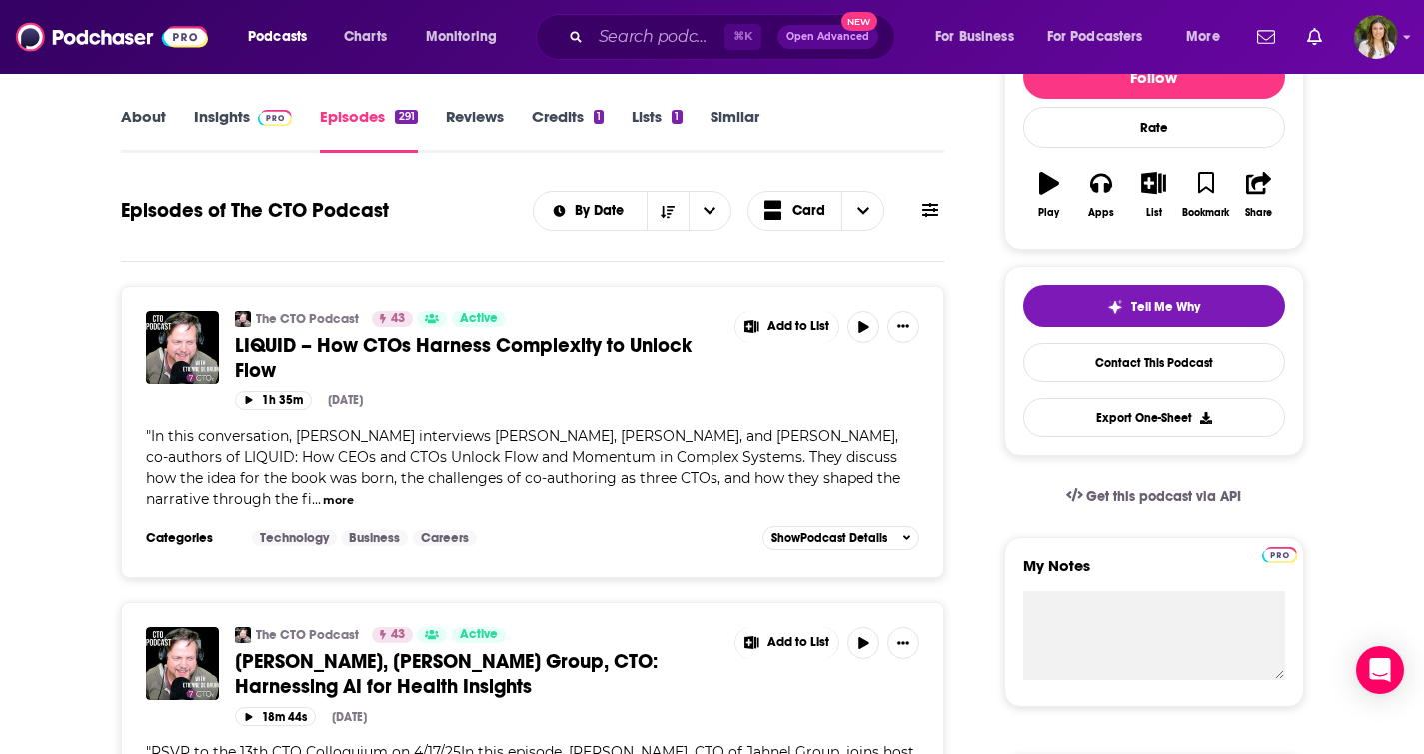
scroll to position [165, 0]
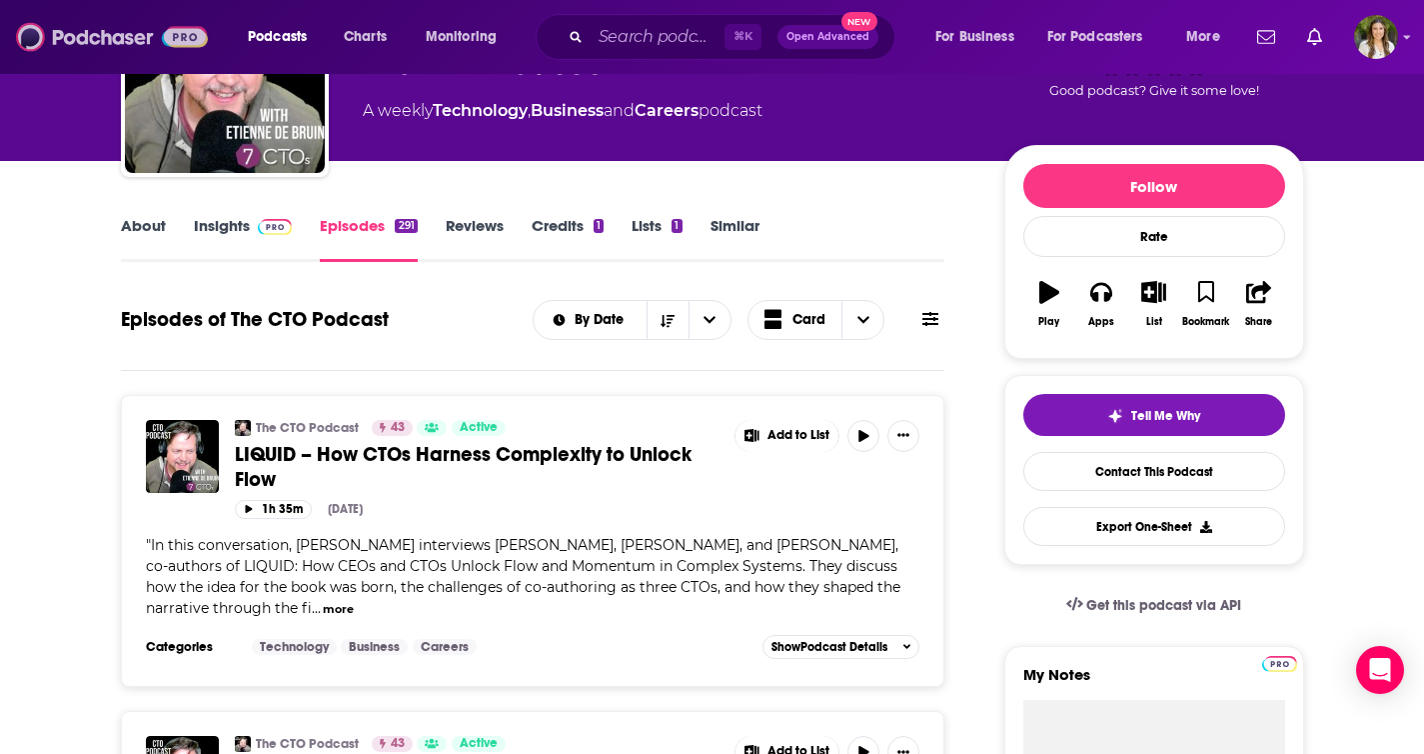
click at [101, 40] on img at bounding box center [112, 37] width 192 height 38
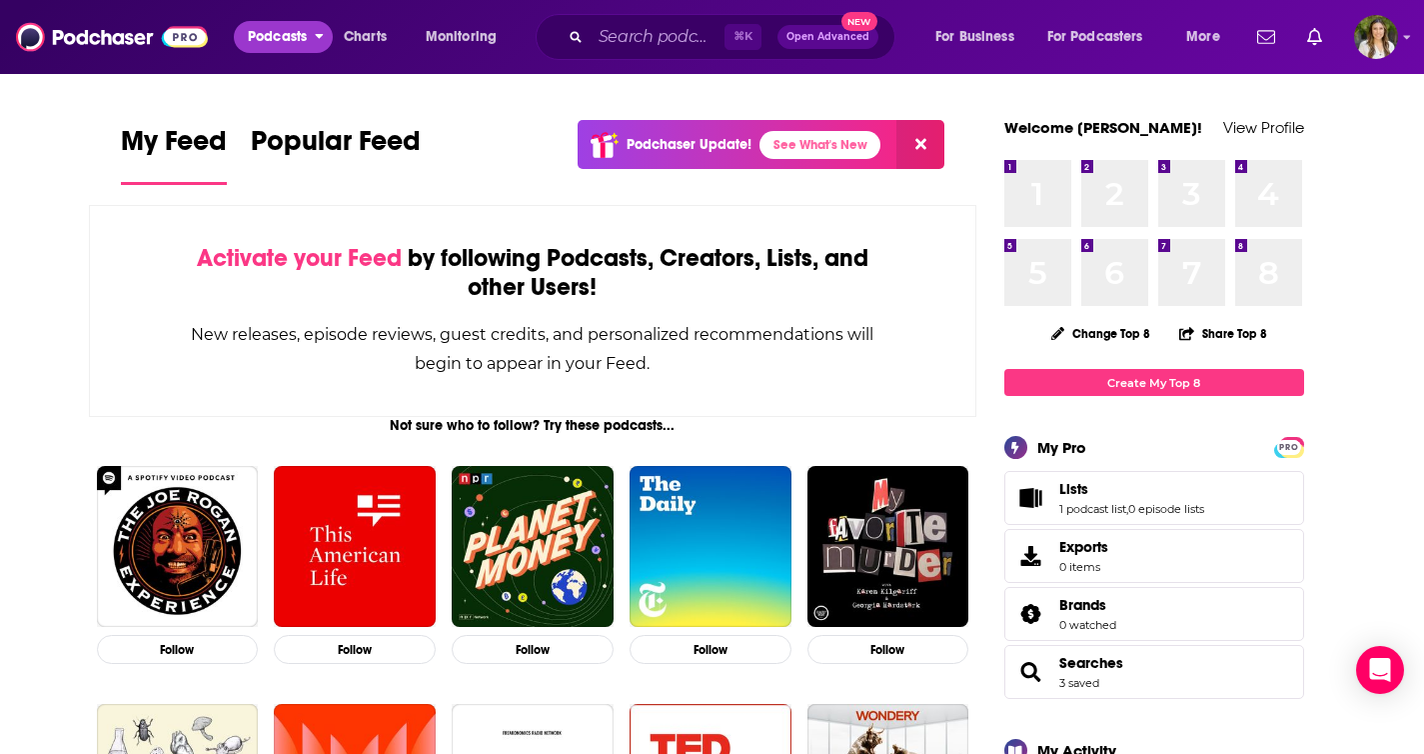
click at [297, 41] on span "Podcasts" at bounding box center [277, 37] width 59 height 28
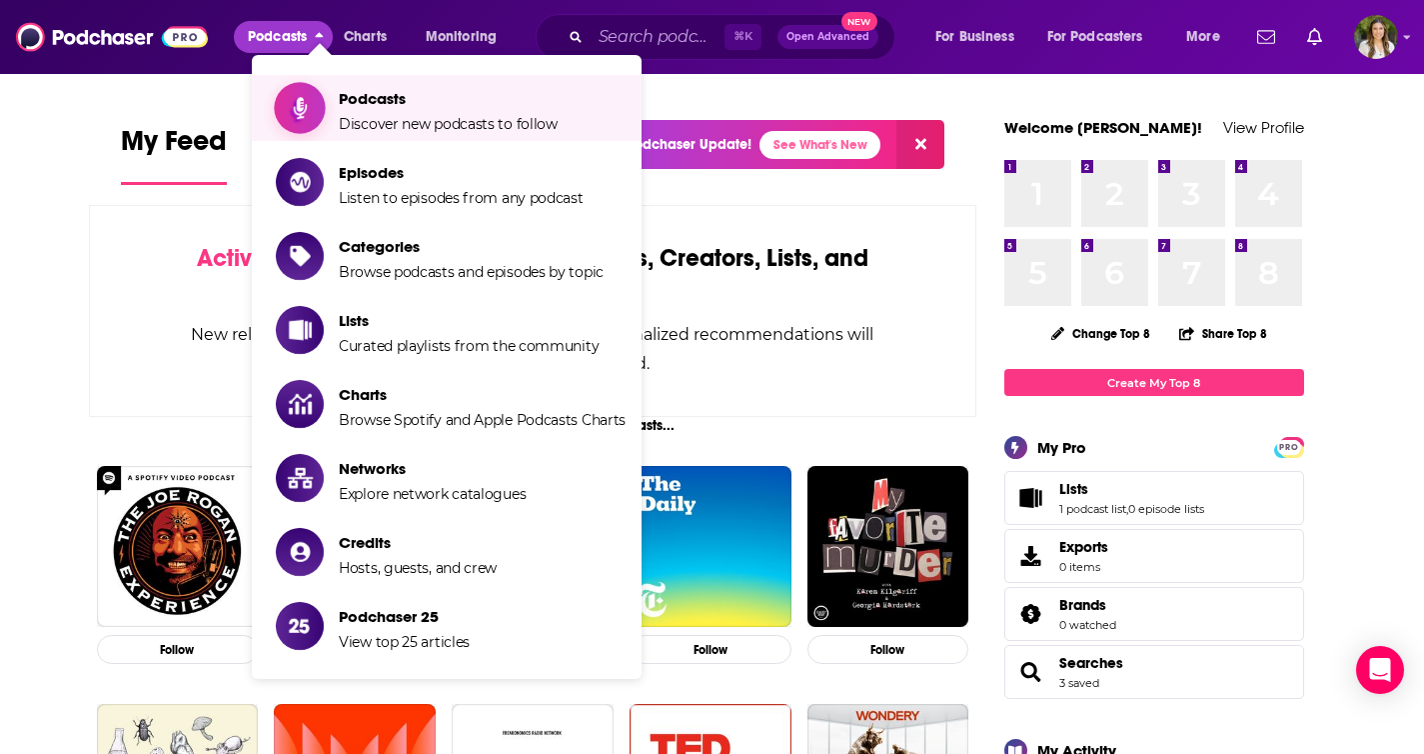
click at [369, 114] on span "Podcasts Discover new podcasts to follow" at bounding box center [448, 108] width 219 height 50
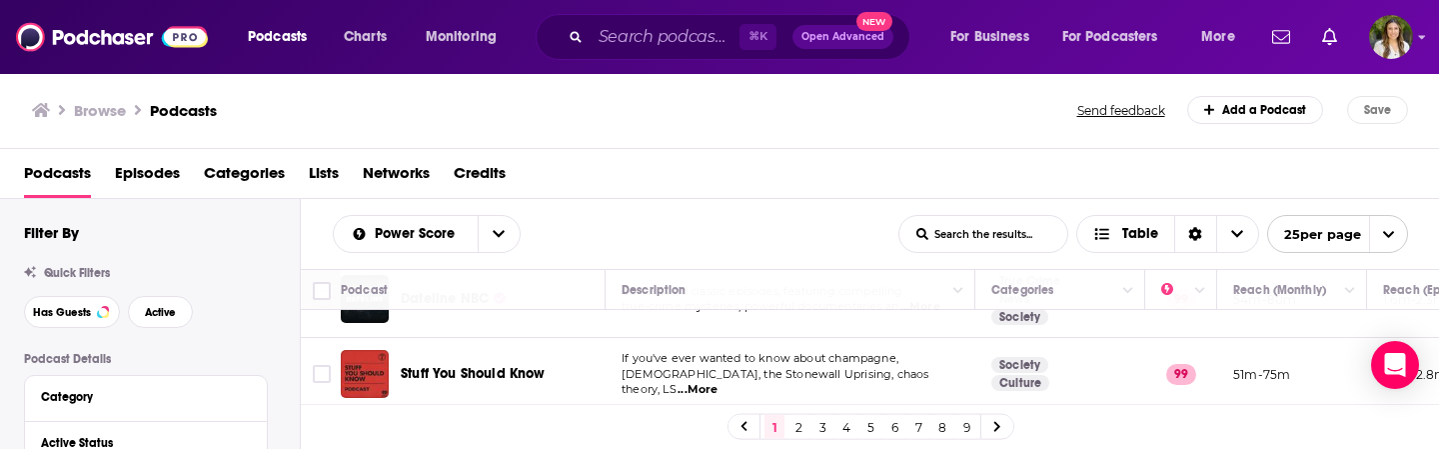
scroll to position [189, 0]
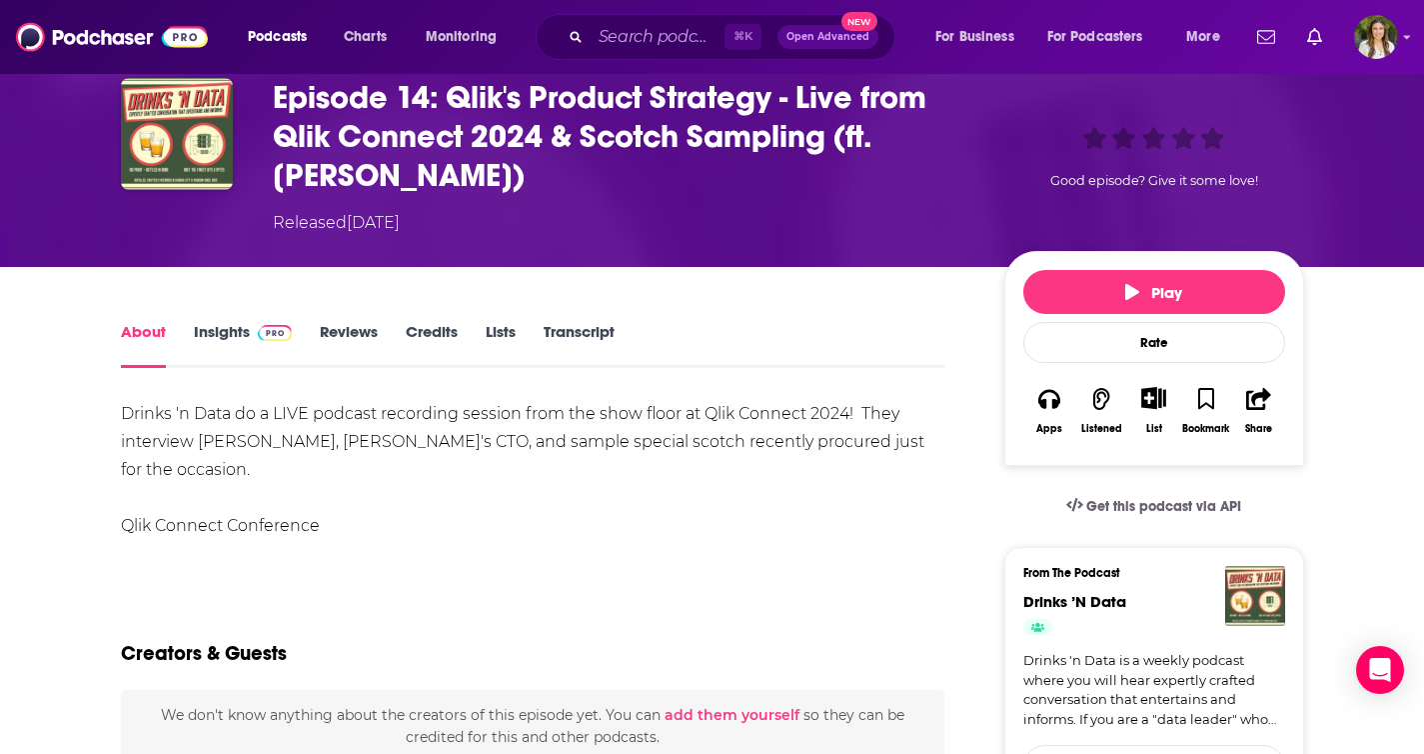
scroll to position [103, 0]
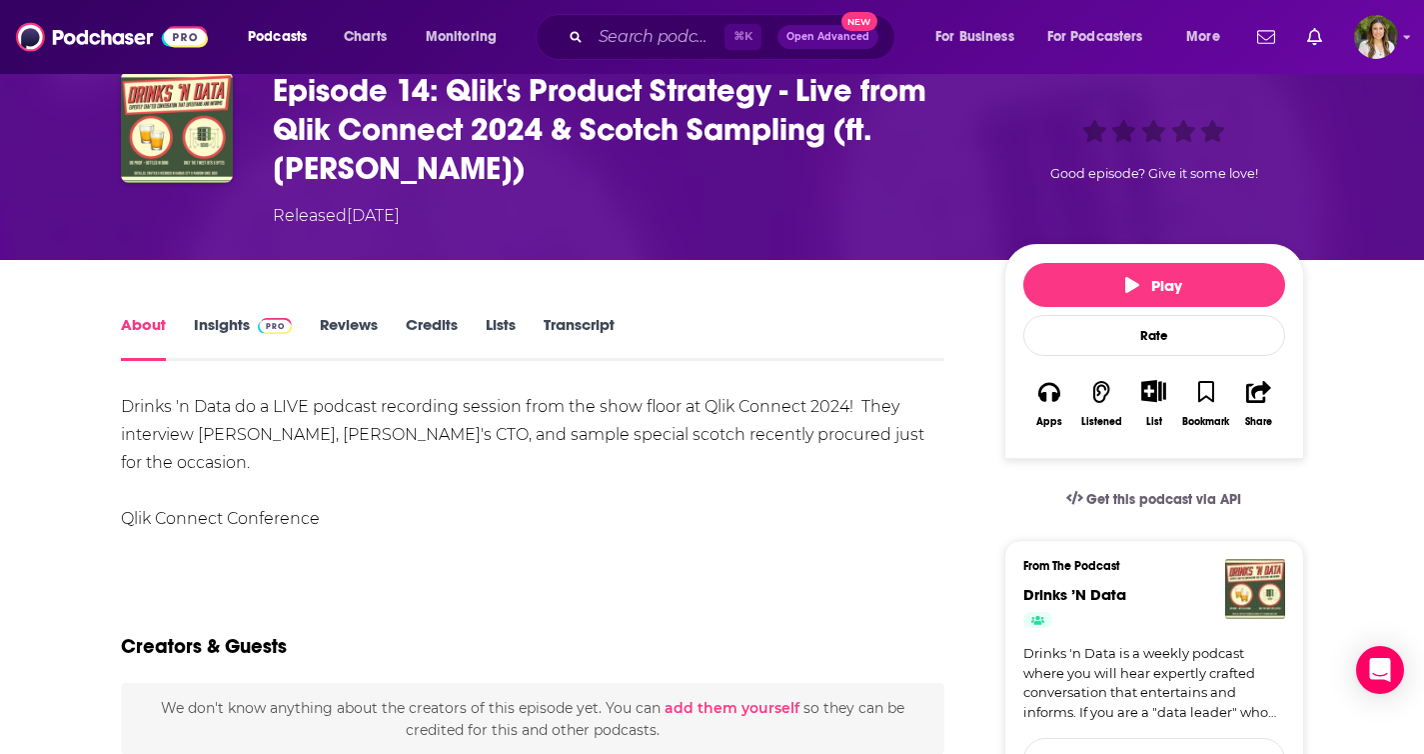
click at [233, 333] on link "Insights" at bounding box center [243, 338] width 99 height 46
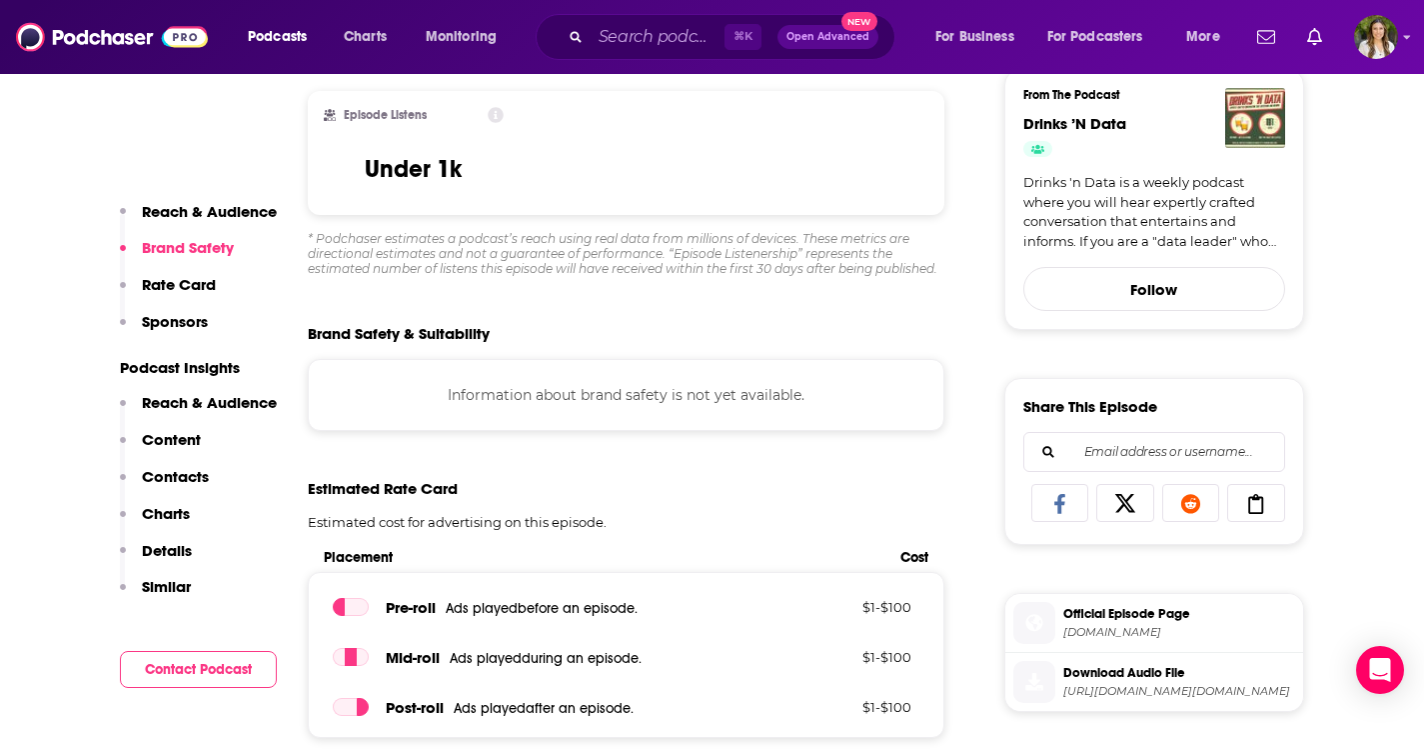
scroll to position [632, 0]
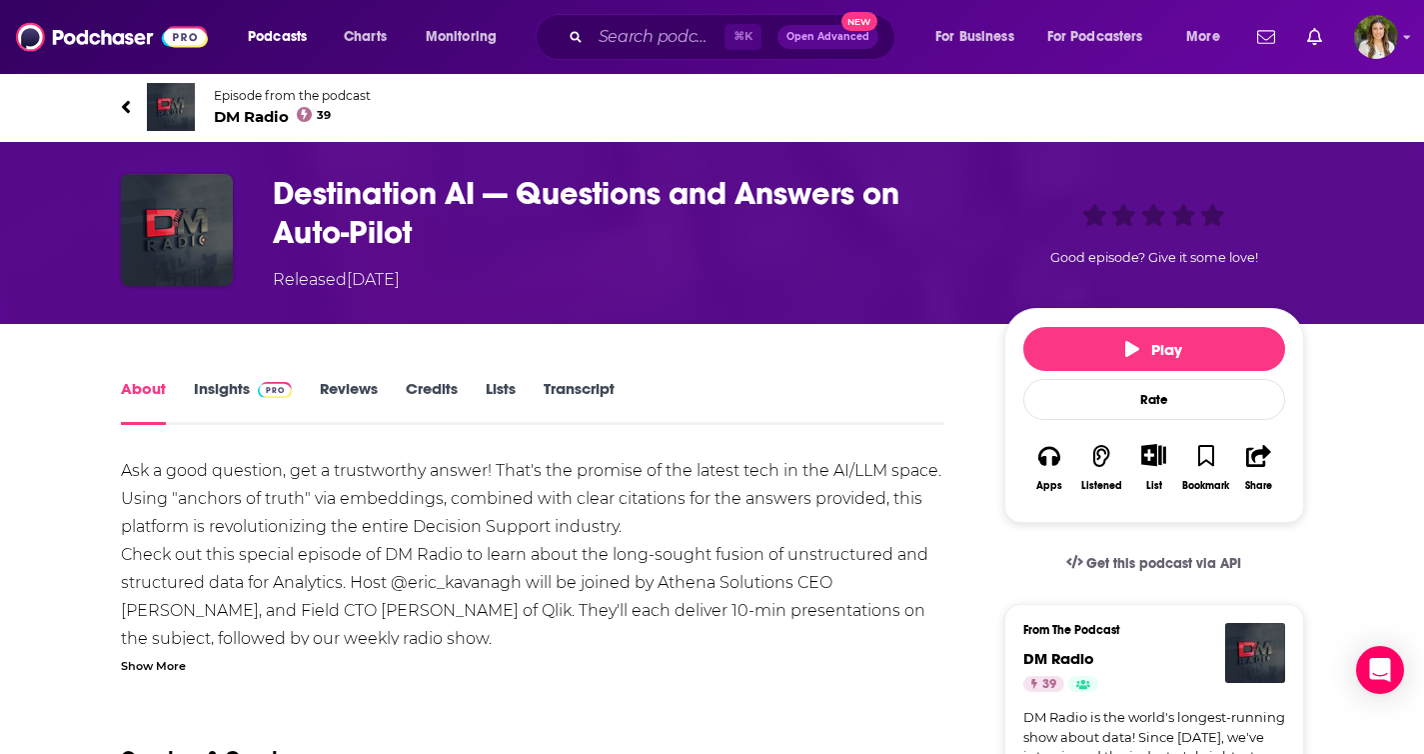
click at [217, 385] on link "Insights" at bounding box center [243, 402] width 99 height 46
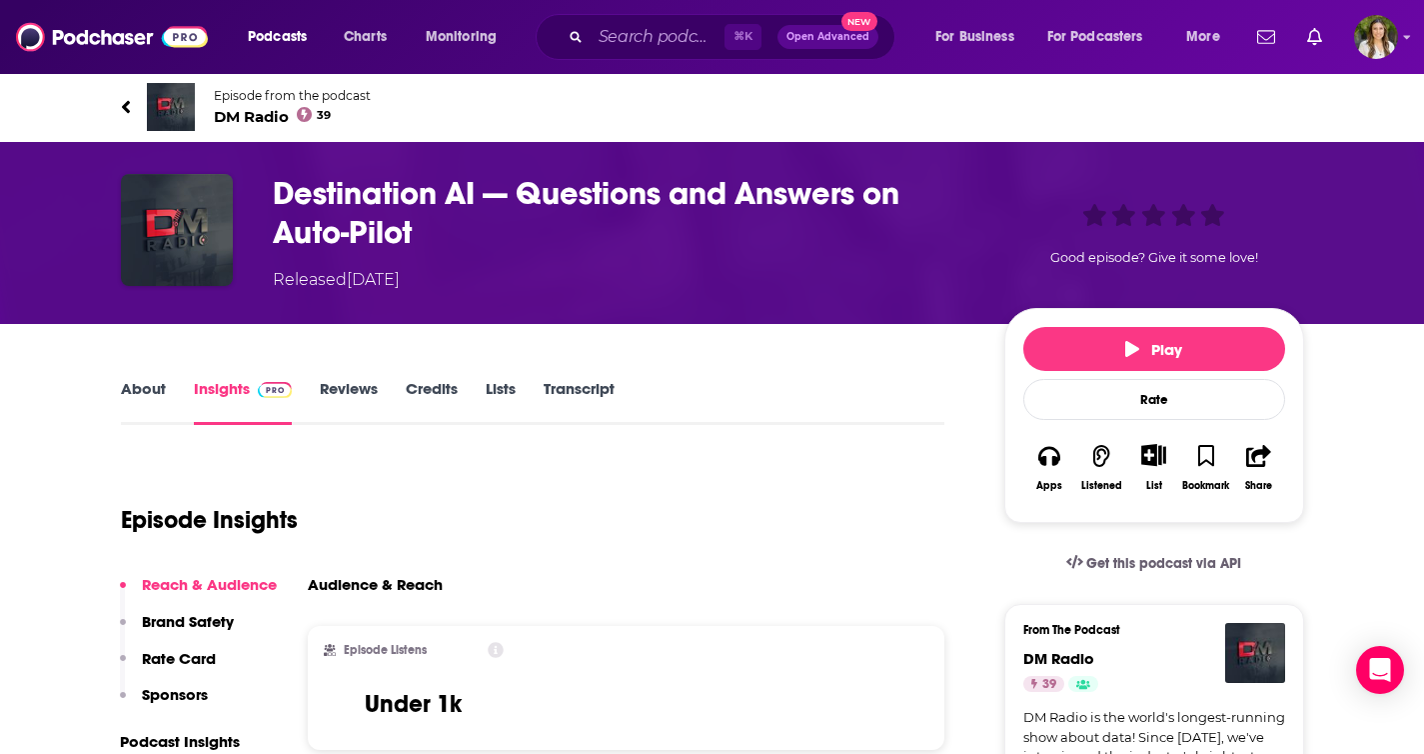
click at [266, 118] on span "DM Radio 39" at bounding box center [292, 116] width 157 height 19
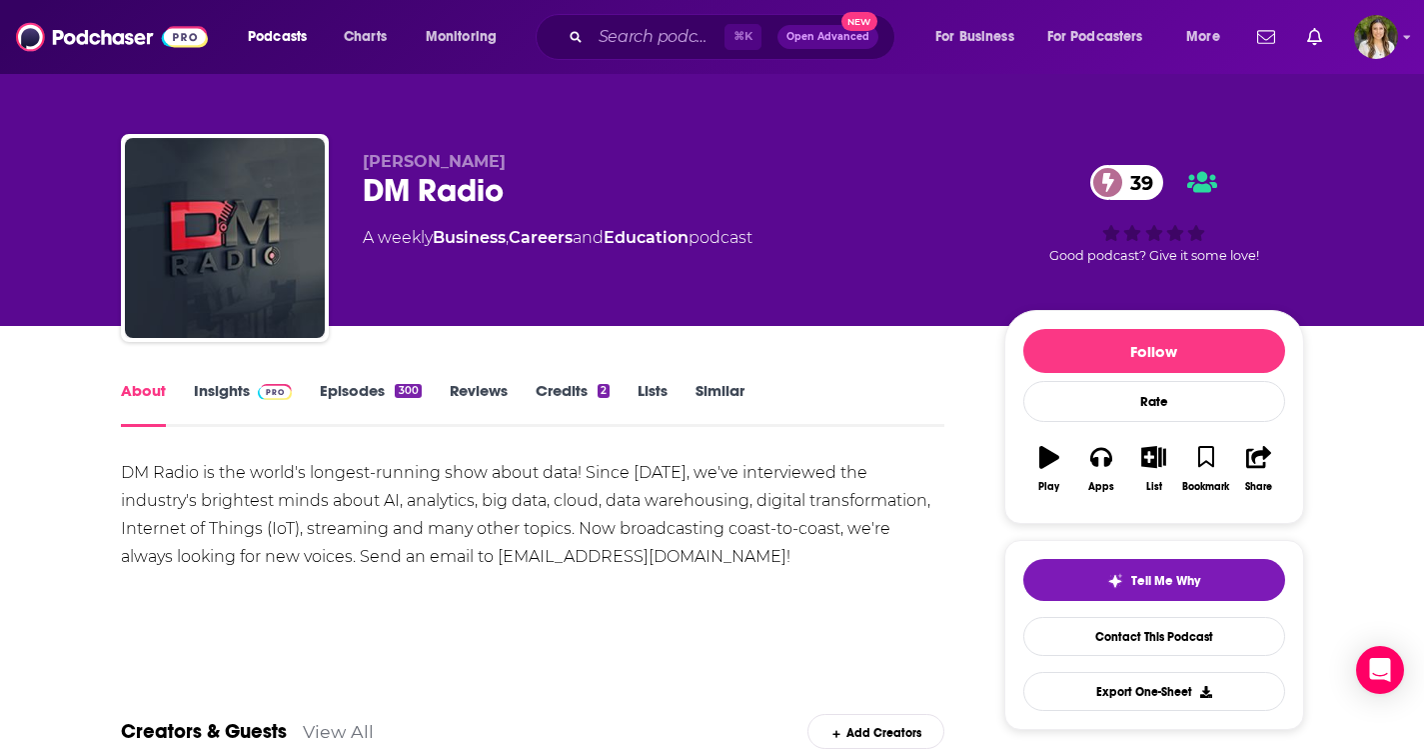
click at [339, 387] on link "Episodes 300" at bounding box center [370, 404] width 101 height 46
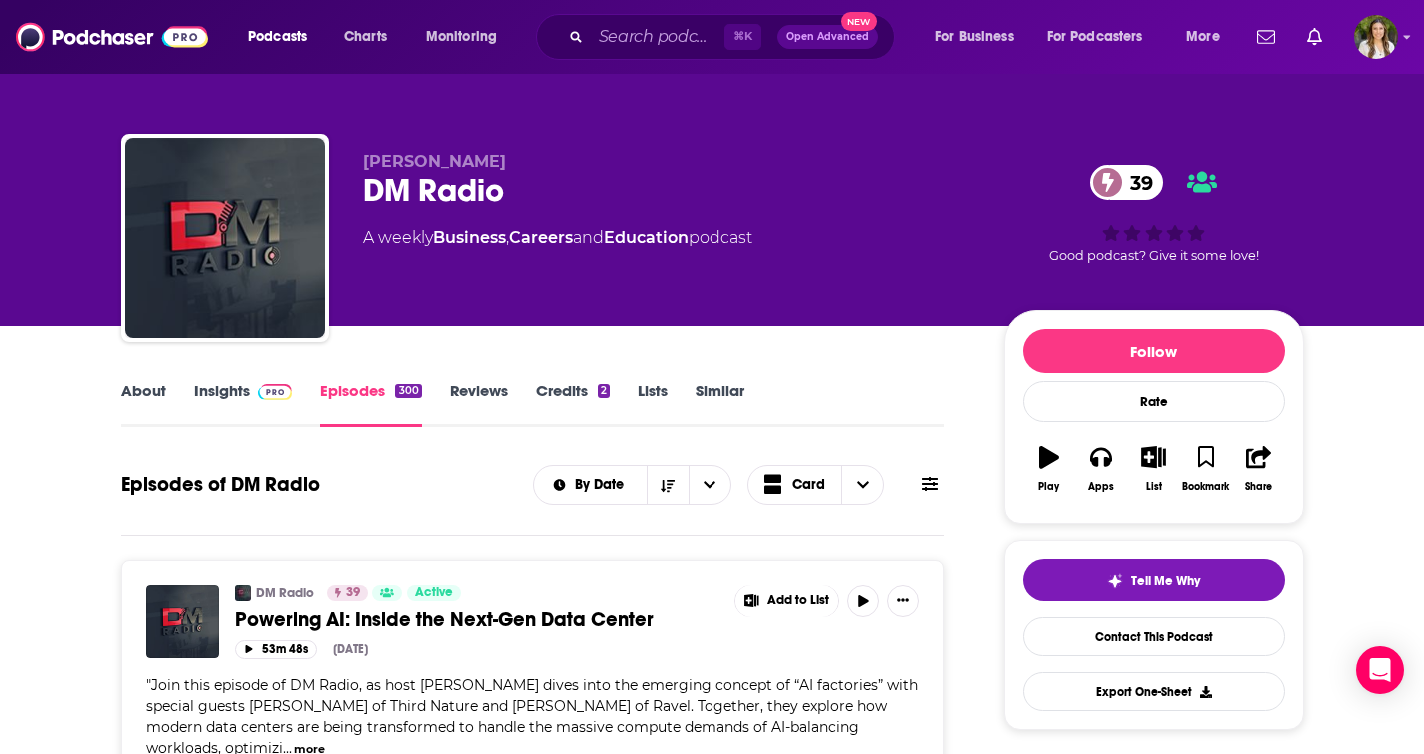
click at [261, 394] on img at bounding box center [275, 392] width 35 height 16
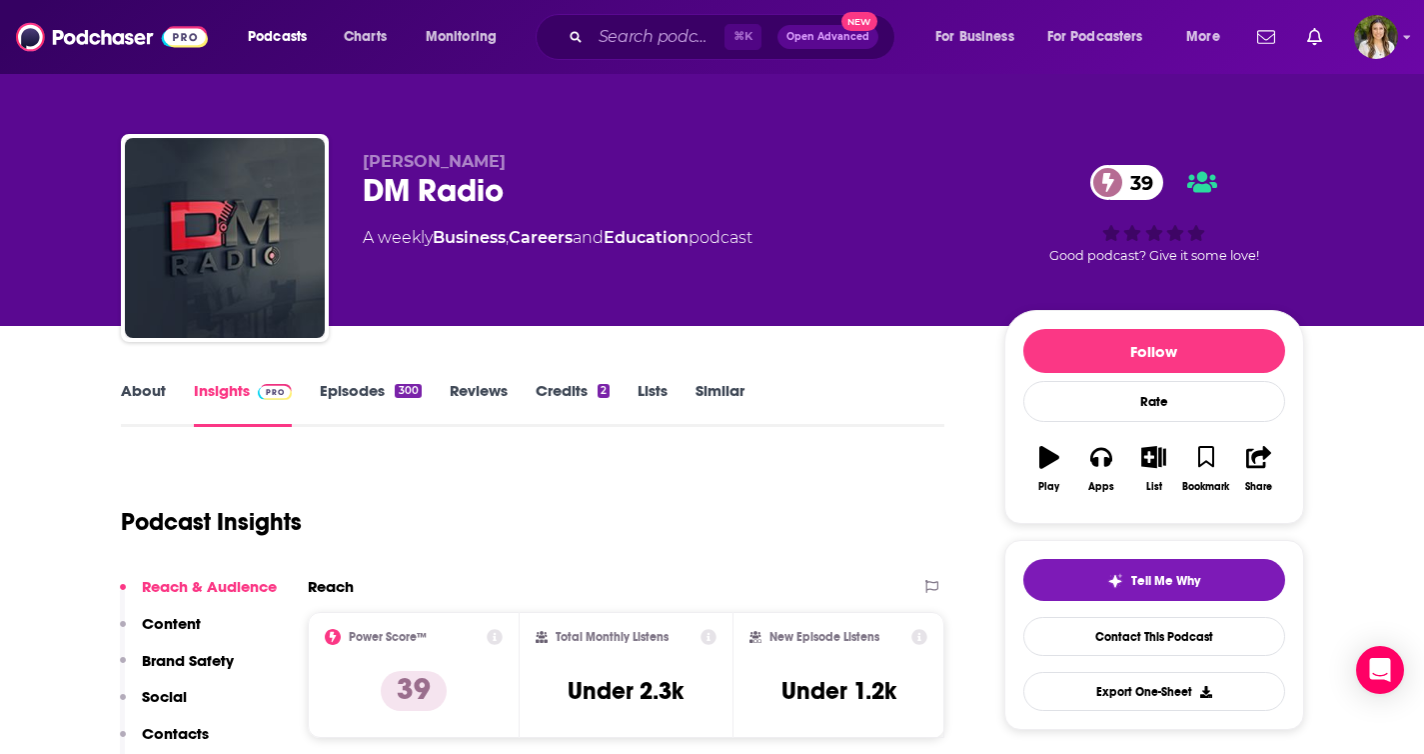
click at [366, 392] on link "Episodes 300" at bounding box center [370, 404] width 101 height 46
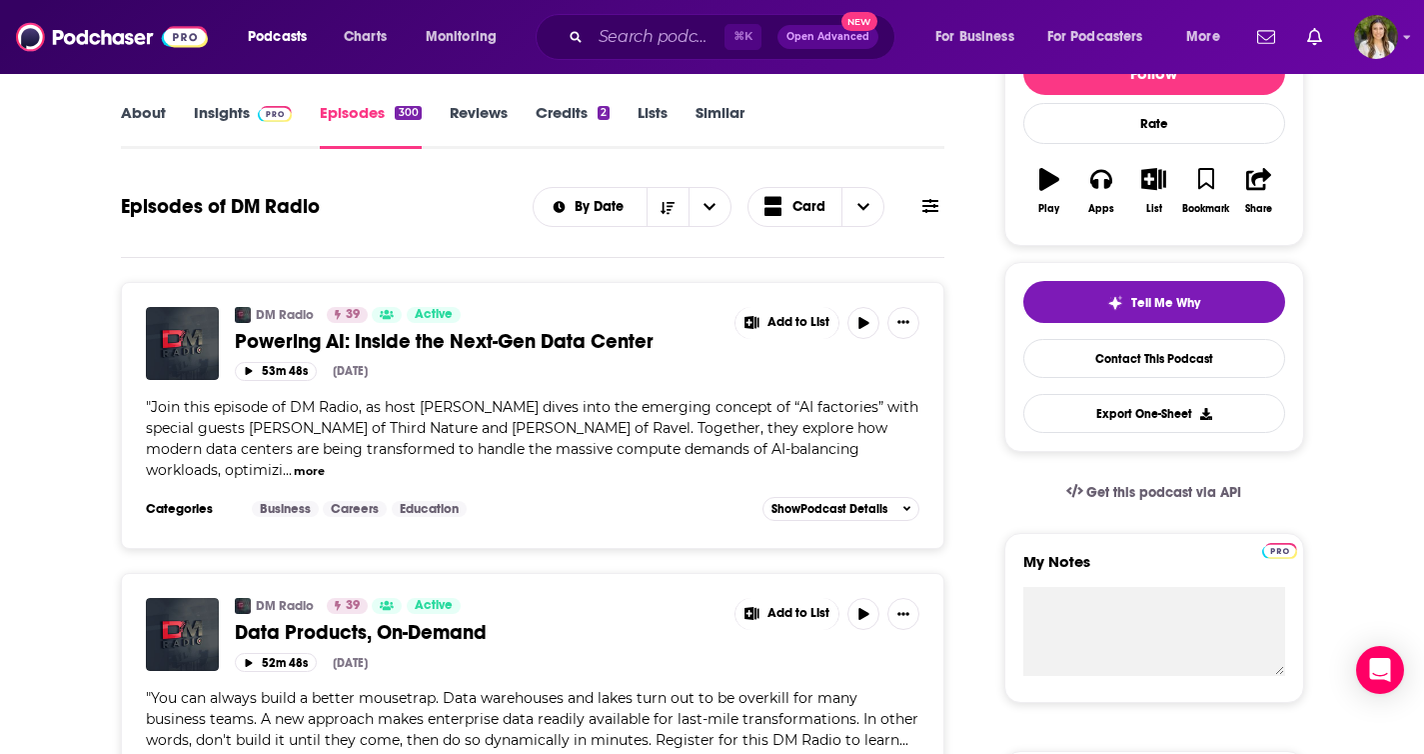
scroll to position [51, 0]
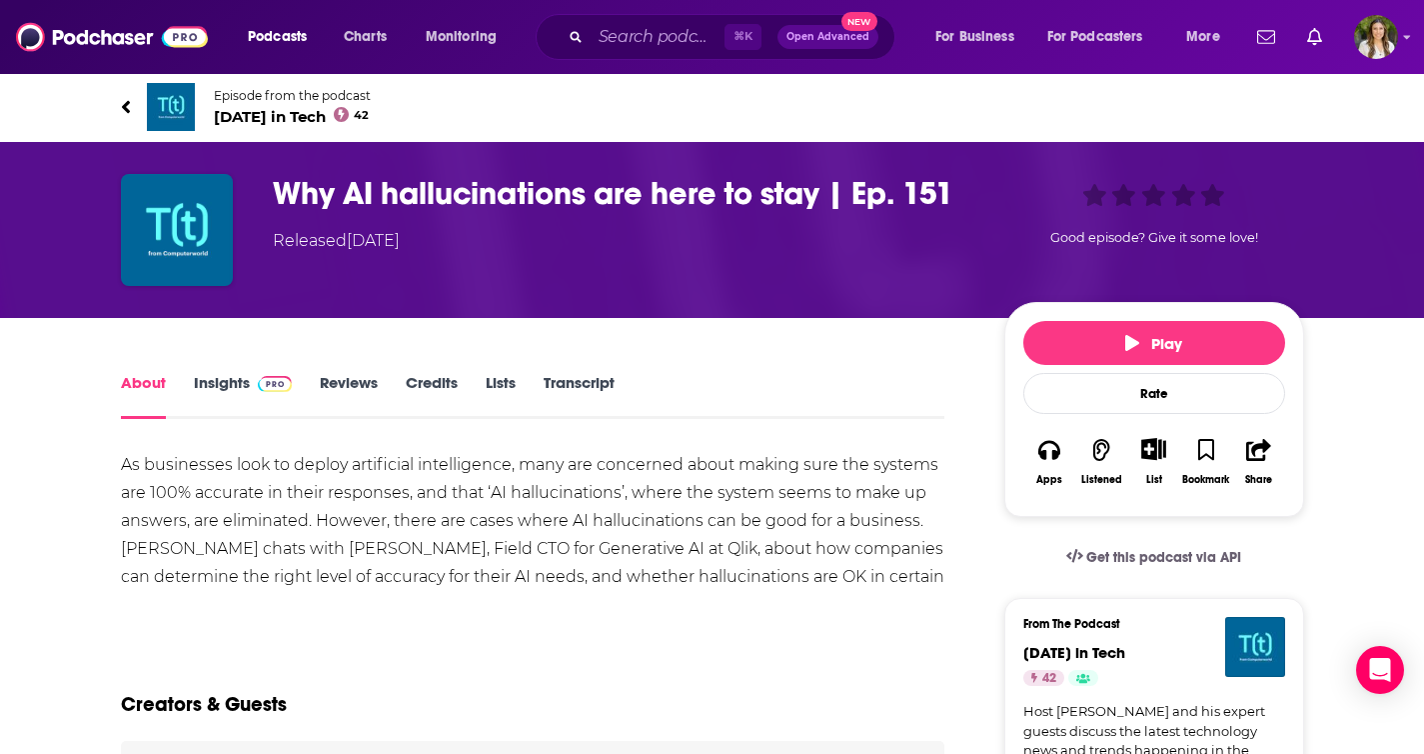
click at [257, 102] on span "Episode from the podcast" at bounding box center [292, 95] width 157 height 15
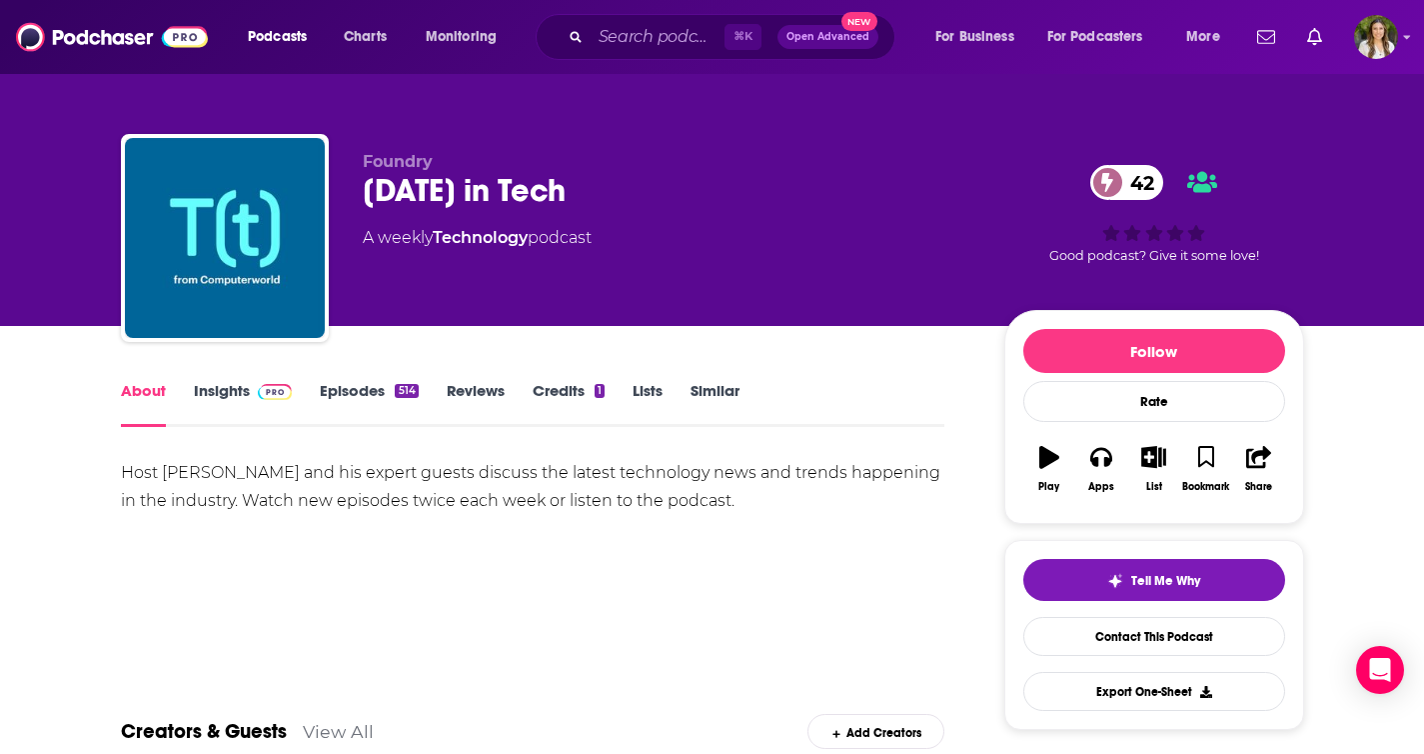
click at [262, 391] on img at bounding box center [275, 392] width 35 height 16
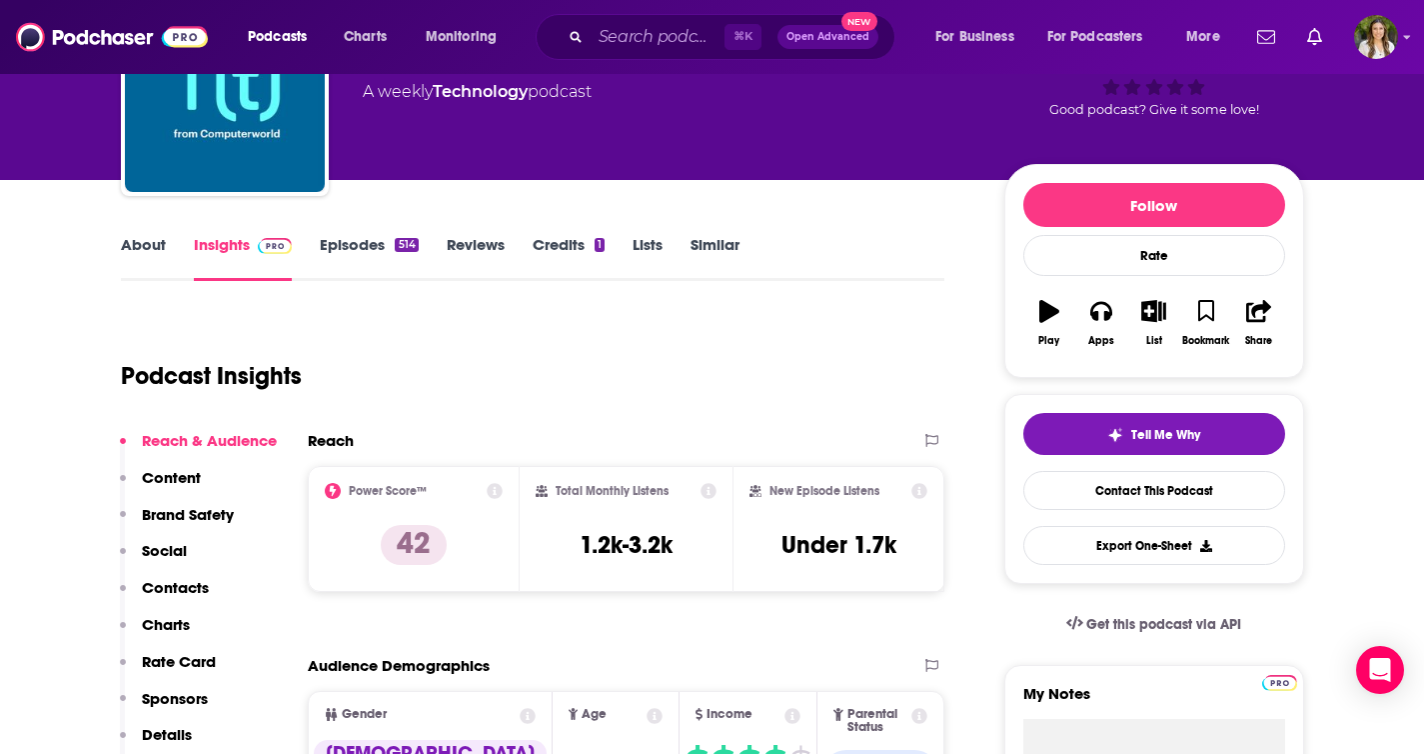
scroll to position [147, 0]
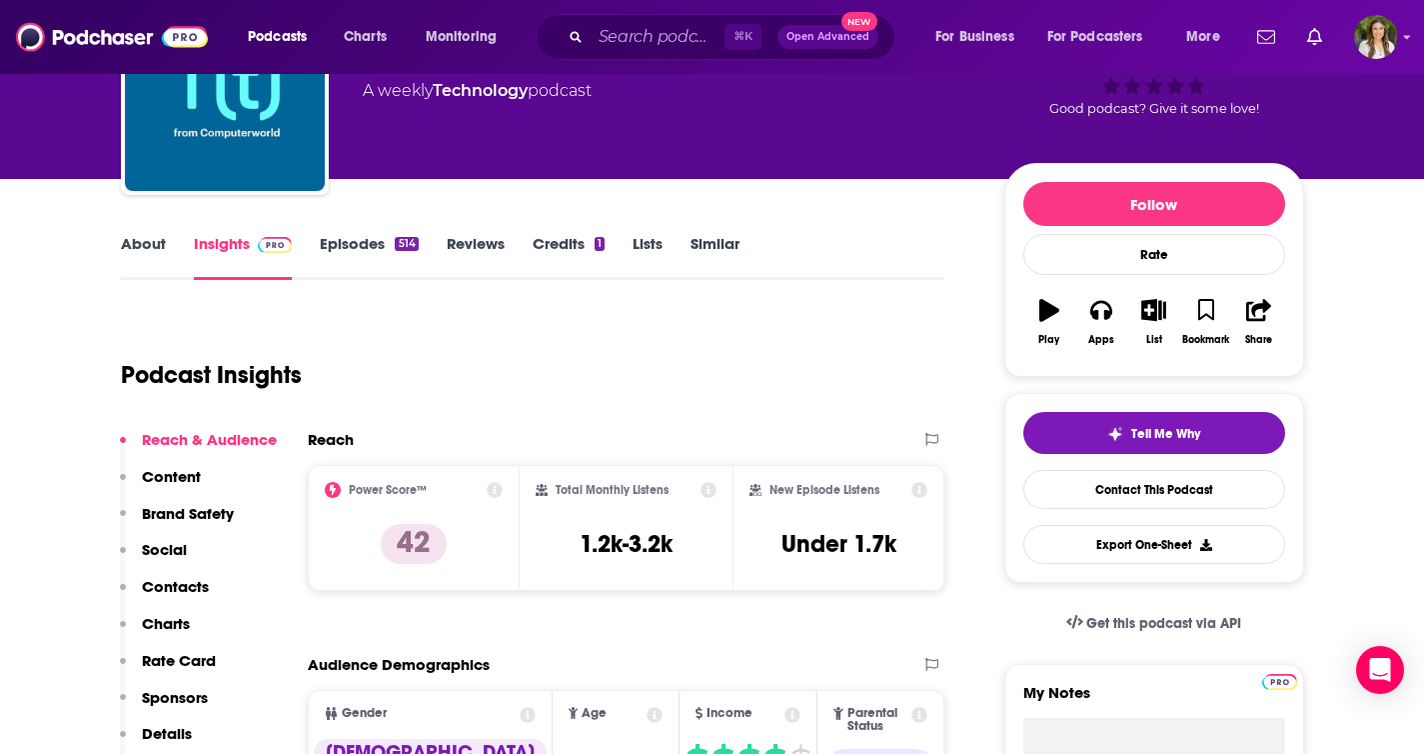
click at [353, 242] on link "Episodes 514" at bounding box center [369, 257] width 98 height 46
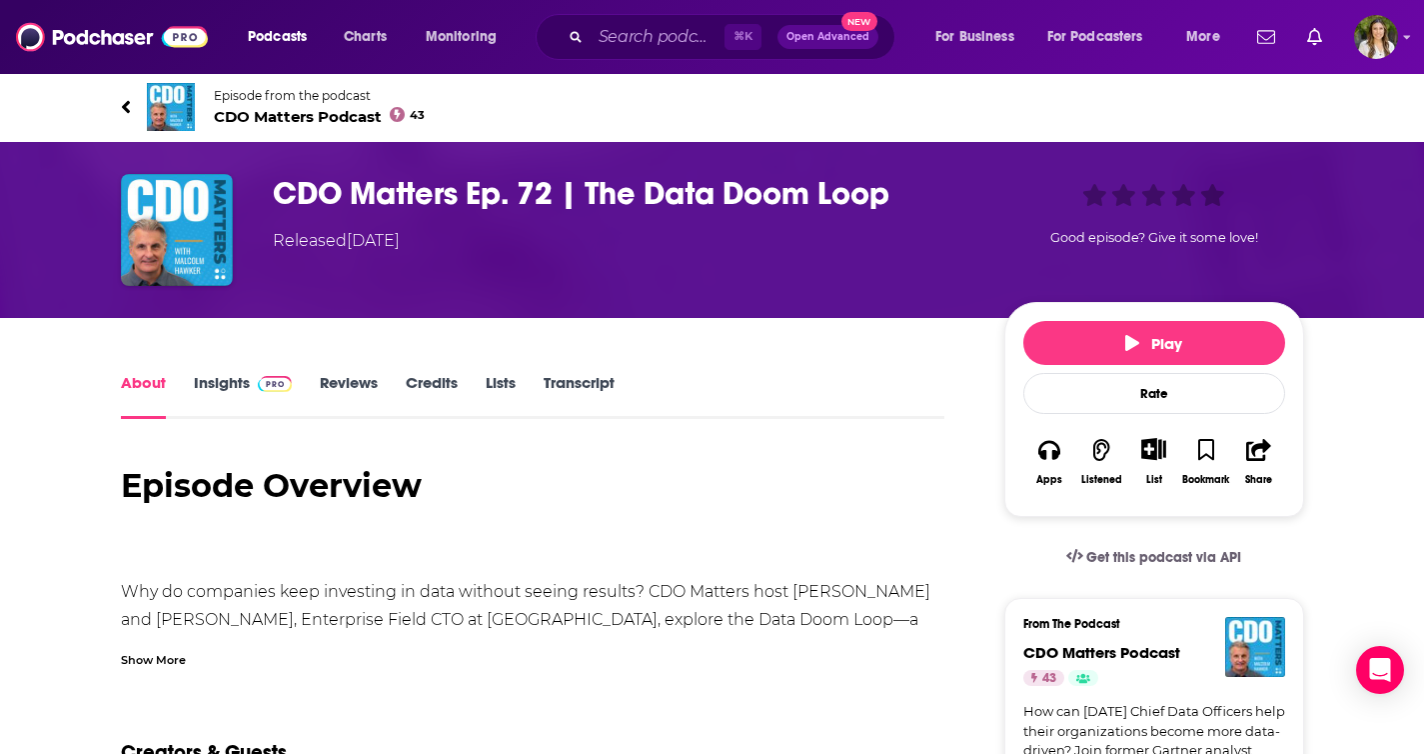
click at [305, 118] on span "CDO Matters Podcast 43" at bounding box center [320, 116] width 212 height 19
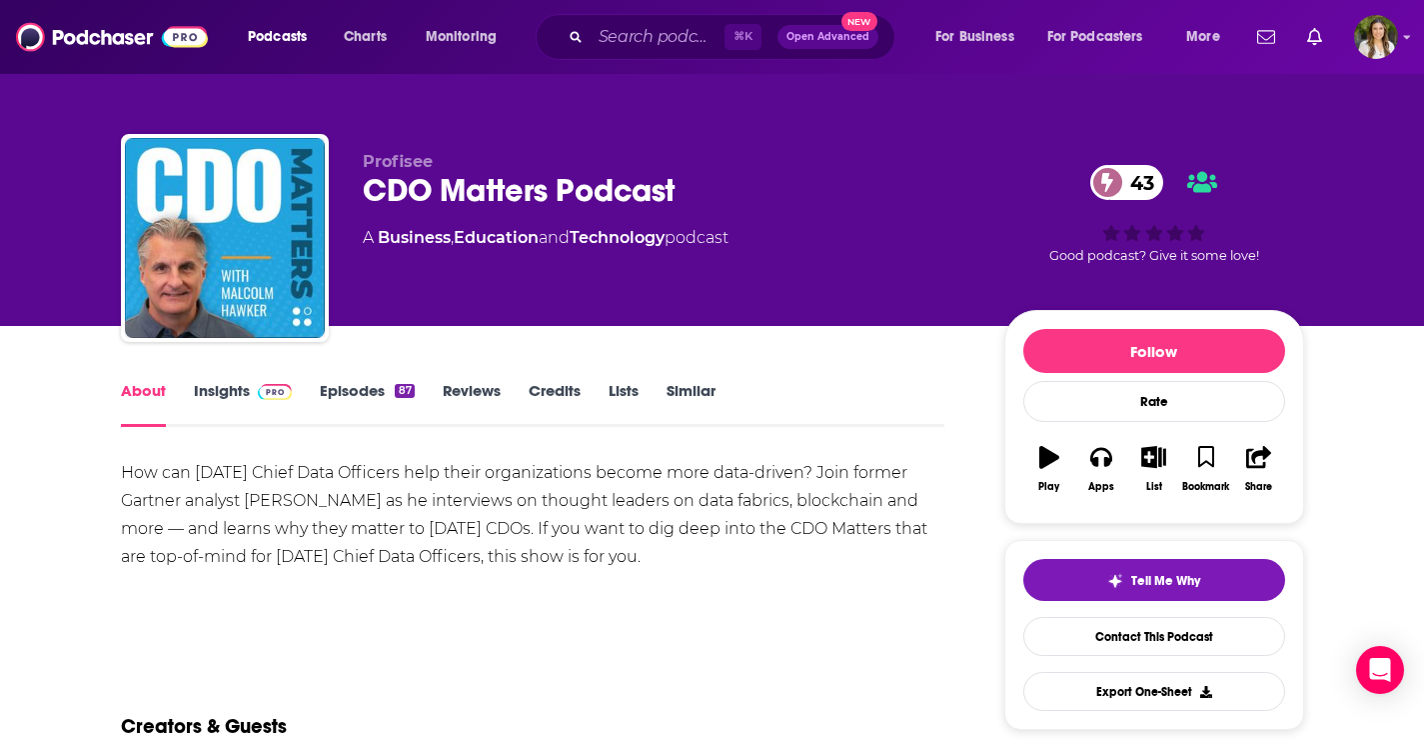
click at [376, 393] on link "Episodes 87" at bounding box center [367, 404] width 94 height 46
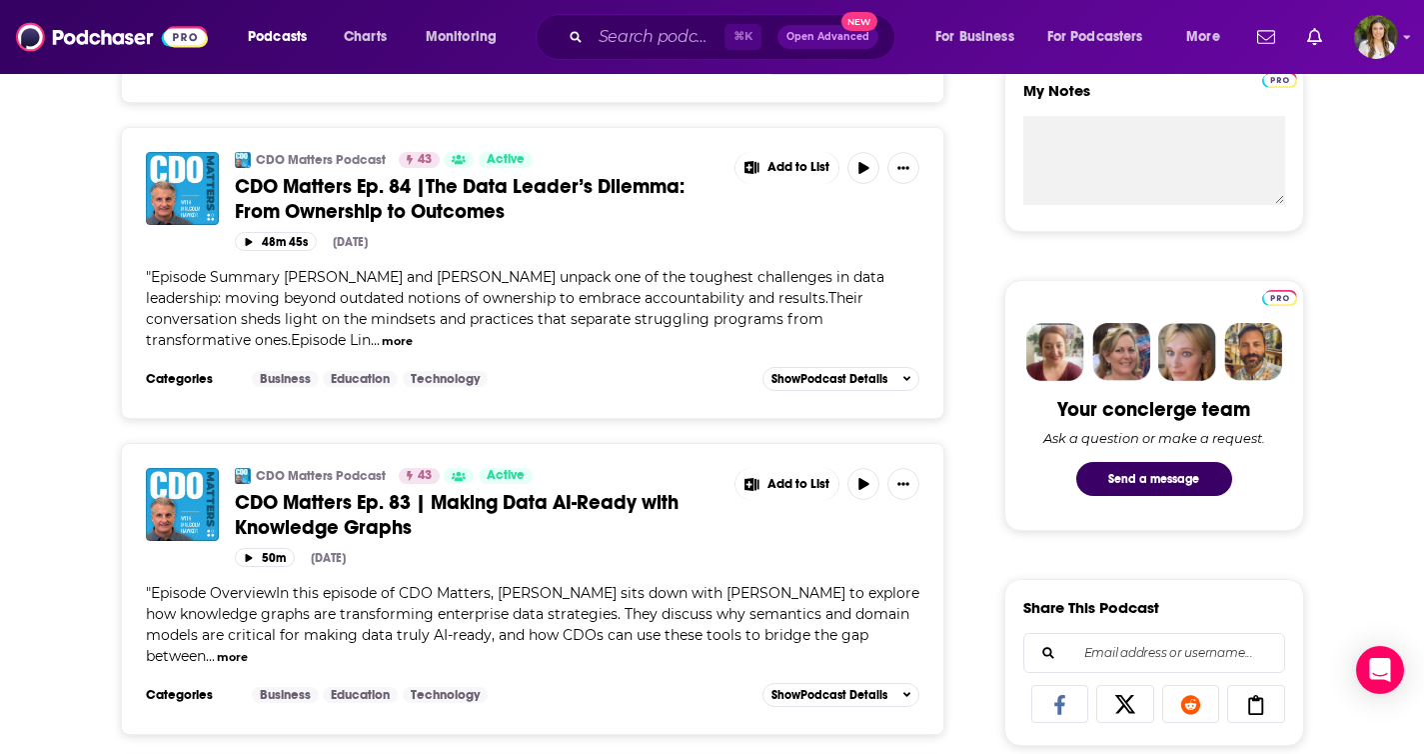
scroll to position [750, 0]
click at [393, 342] on button "more" at bounding box center [397, 340] width 31 height 17
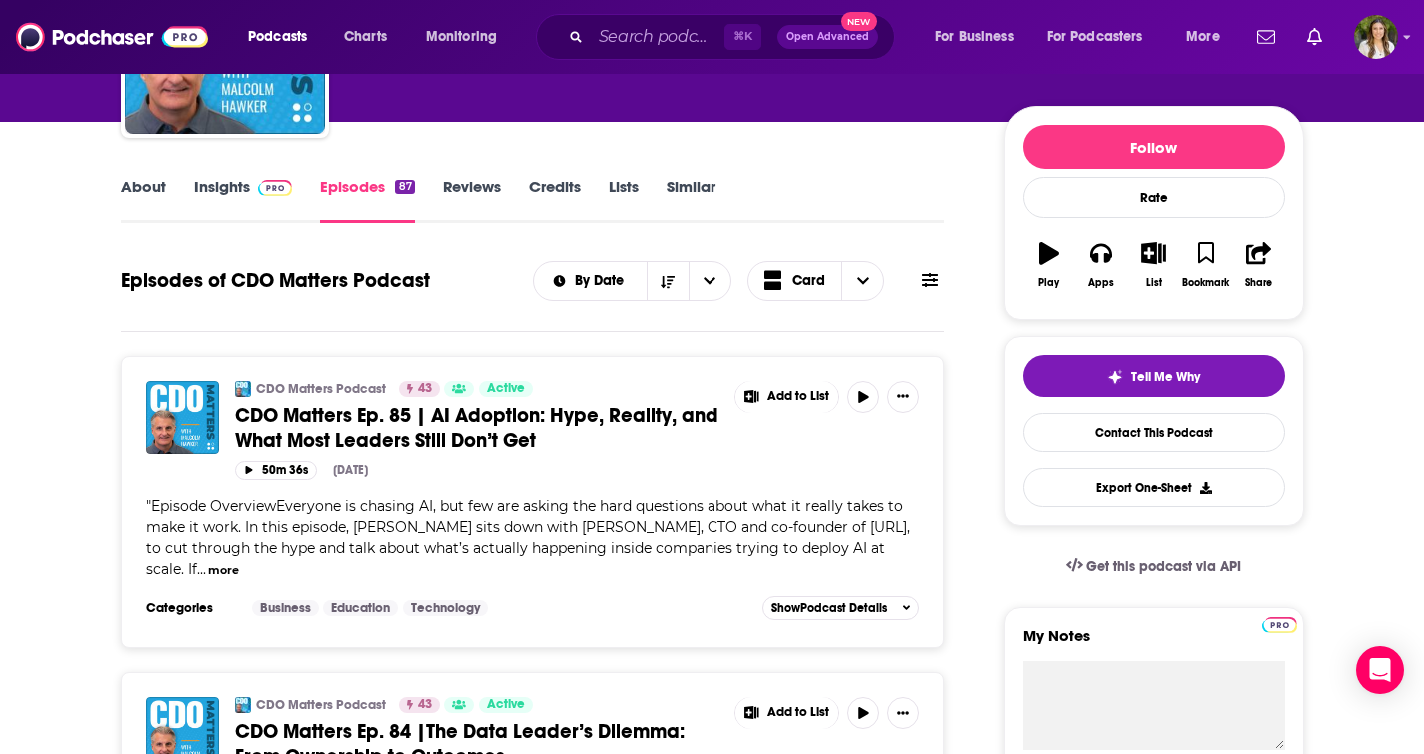
scroll to position [226, 0]
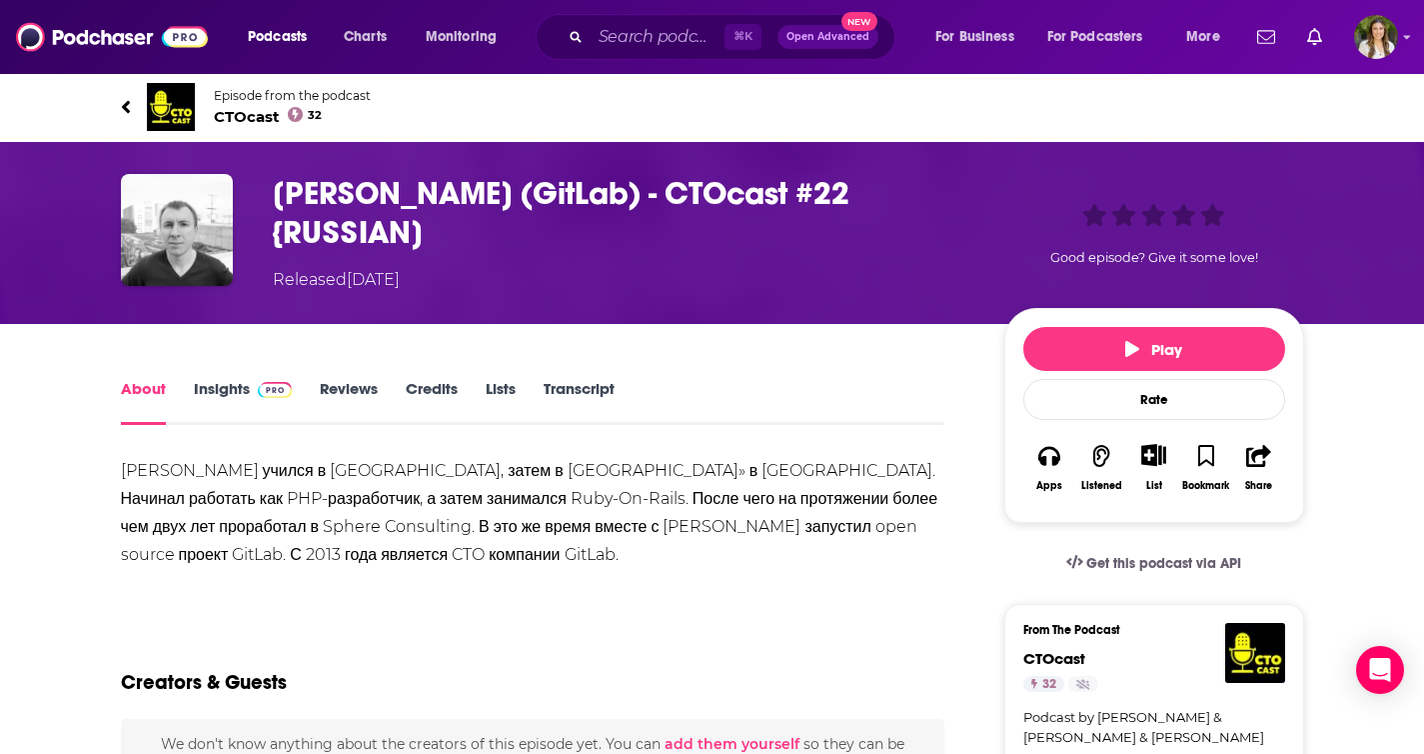
click at [249, 112] on span "CTOcast 32" at bounding box center [292, 116] width 157 height 19
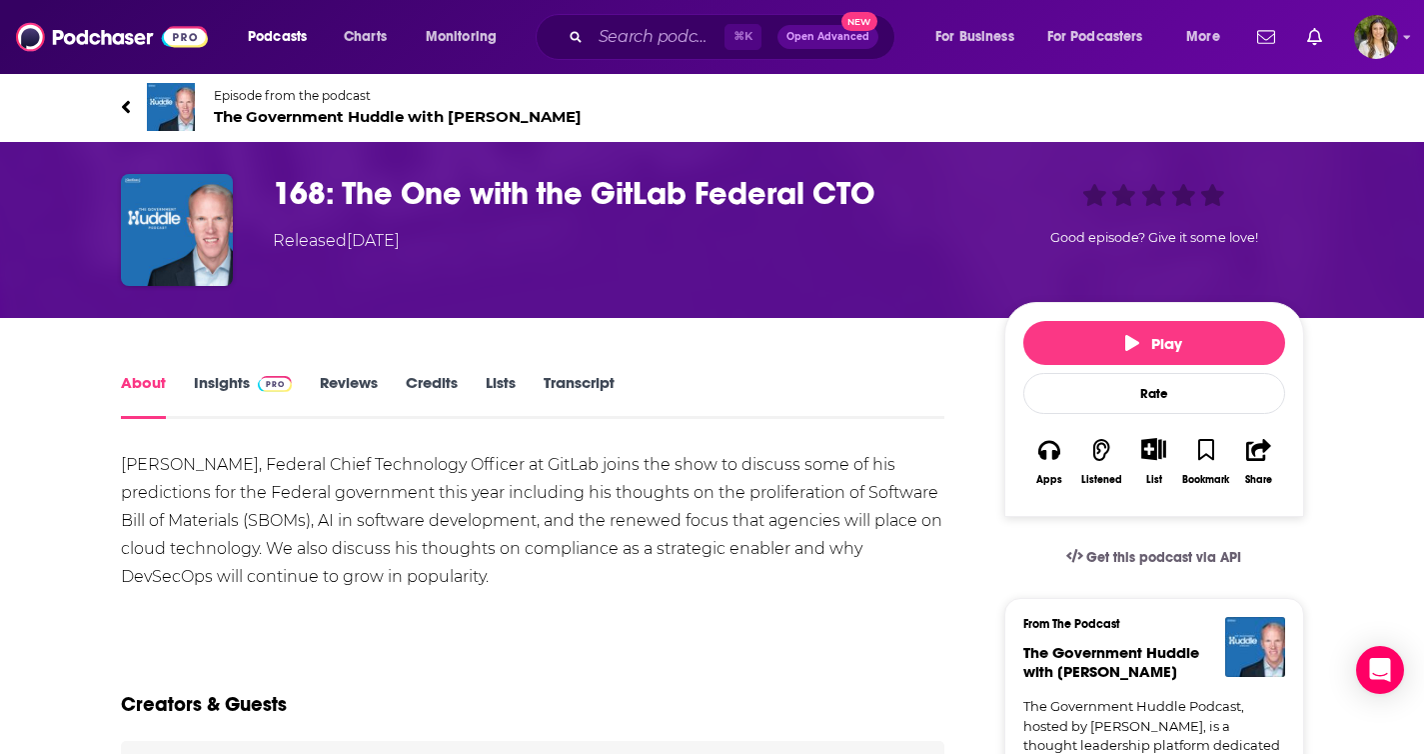
click at [297, 113] on span "The Government Huddle with Brian Chidester" at bounding box center [398, 116] width 368 height 19
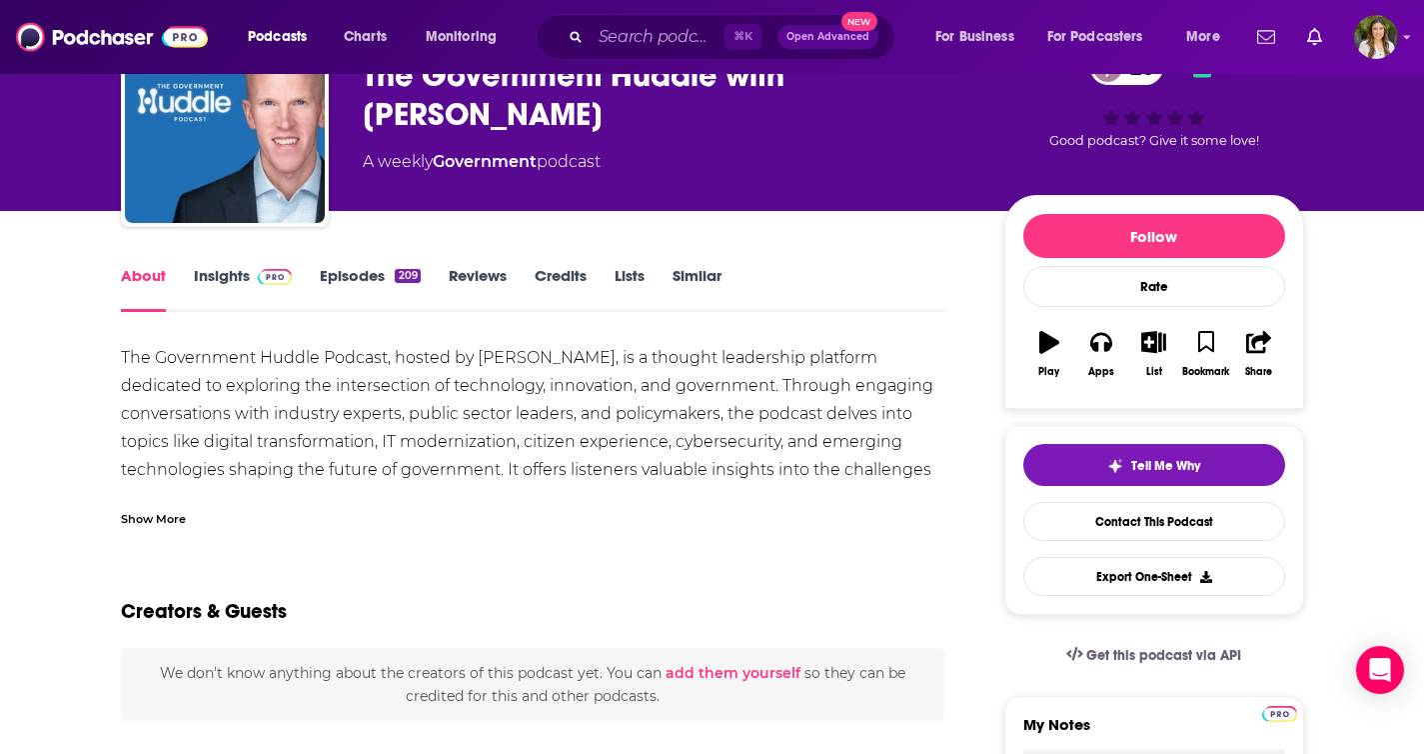
scroll to position [20, 0]
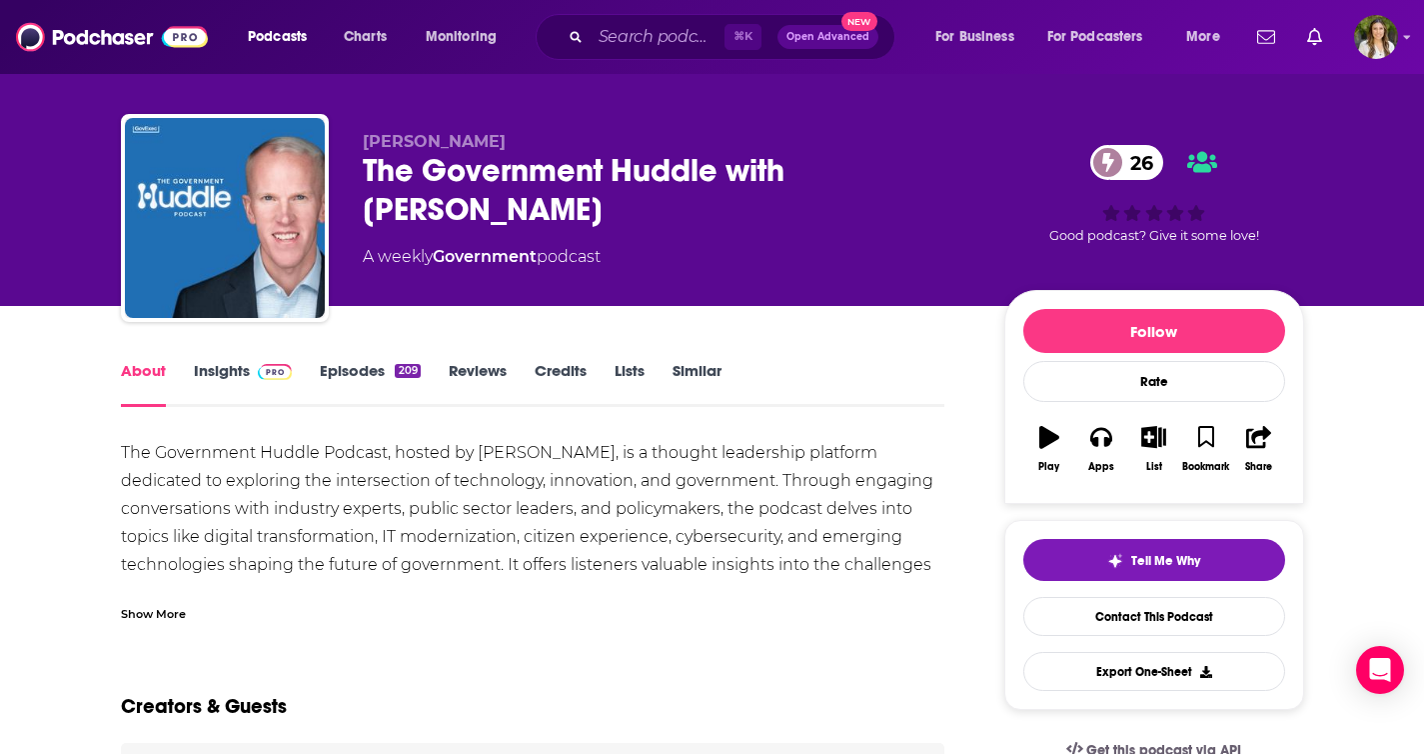
click at [362, 369] on link "Episodes 209" at bounding box center [370, 384] width 100 height 46
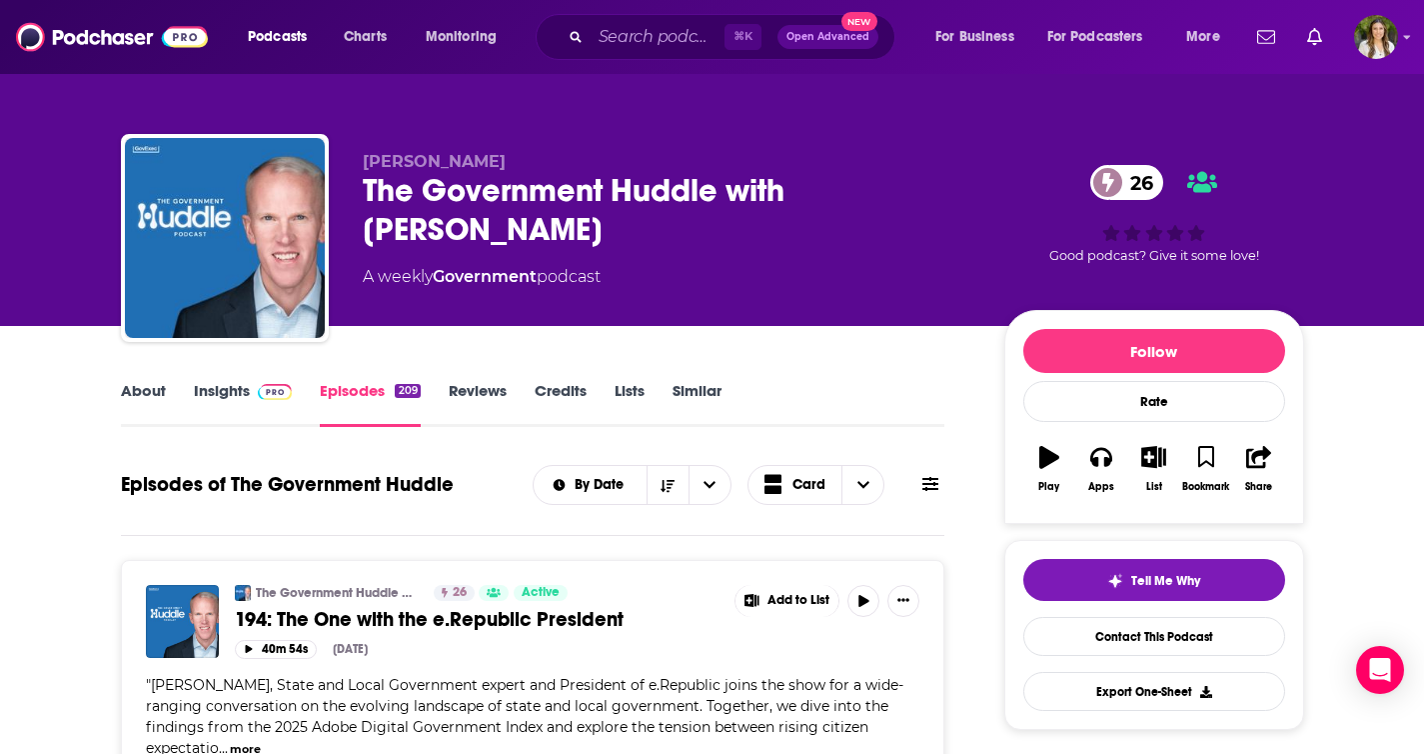
click at [252, 392] on span at bounding box center [271, 390] width 43 height 19
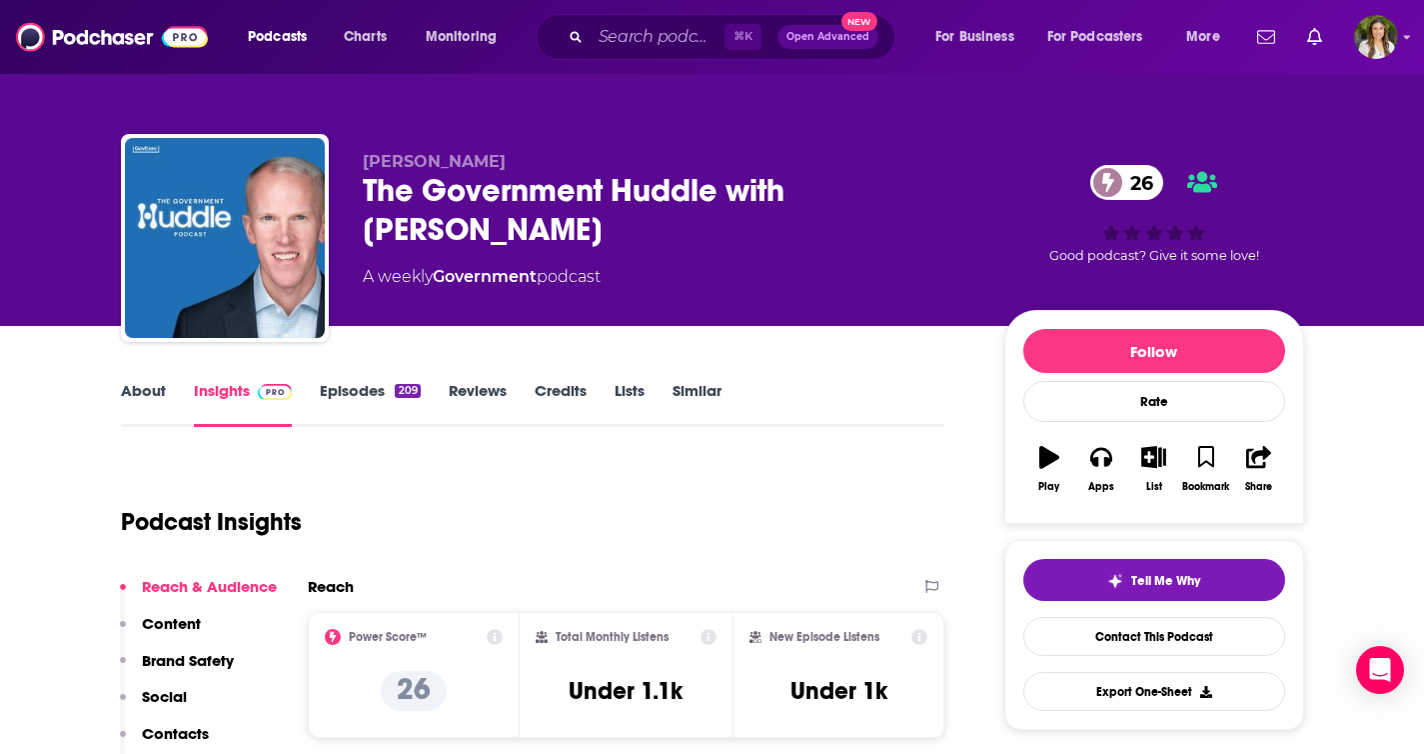
click at [375, 387] on link "Episodes 209" at bounding box center [370, 404] width 100 height 46
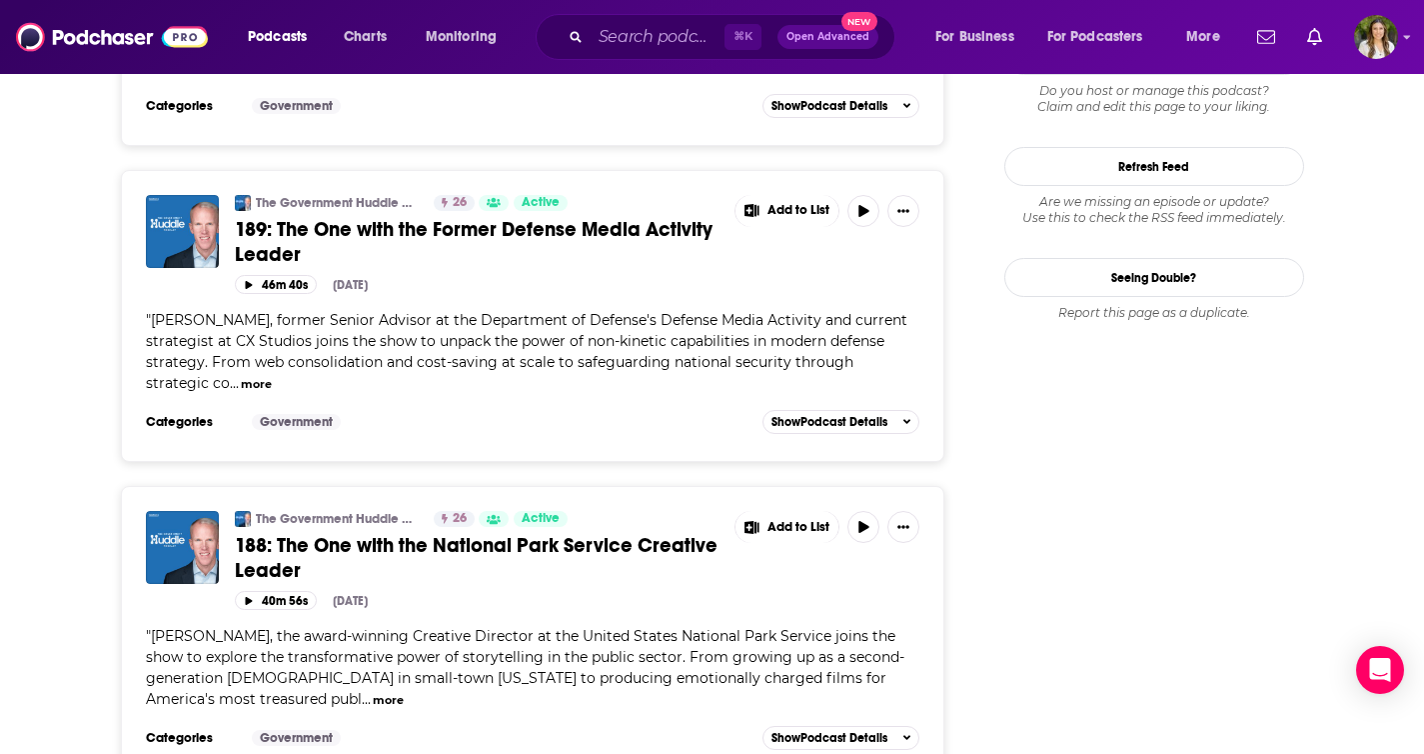
scroll to position [2502, 0]
